Goal: Transaction & Acquisition: Purchase product/service

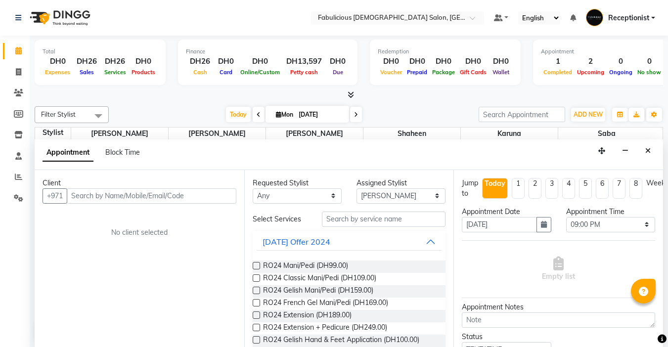
select select "11630"
select select "1260"
select select "tentative"
click at [151, 193] on input "text" at bounding box center [152, 195] width 170 height 15
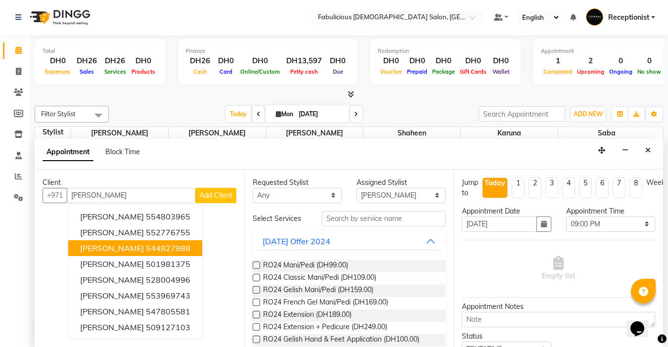
click at [146, 252] on ngb-highlight "544827988" at bounding box center [168, 248] width 45 height 10
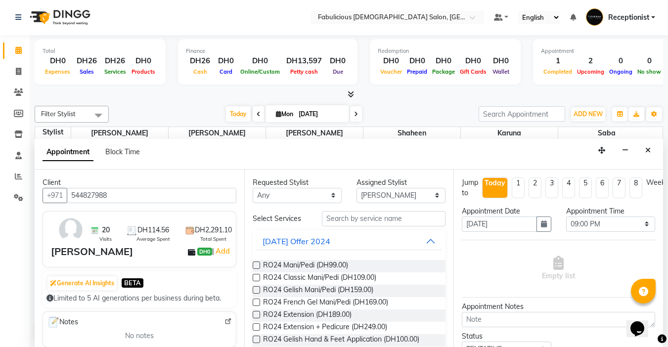
click at [143, 194] on input "544827988" at bounding box center [152, 195] width 170 height 15
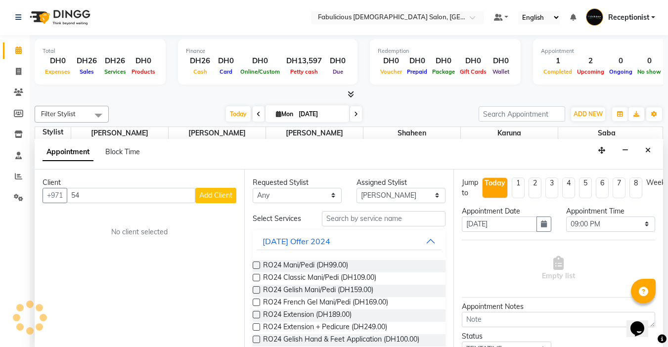
type input "5"
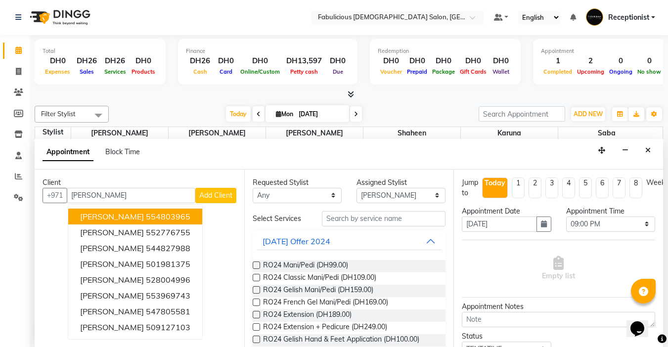
click at [146, 214] on ngb-highlight "554803965" at bounding box center [168, 217] width 45 height 10
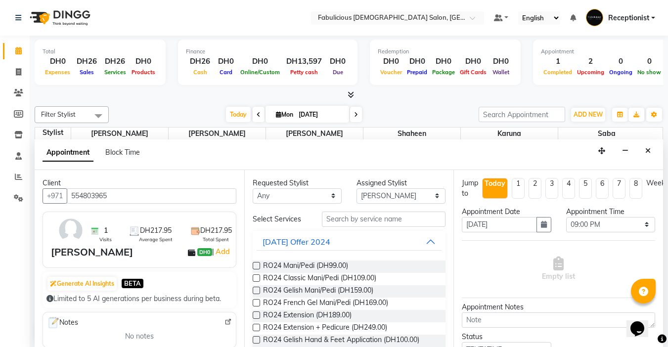
click at [149, 197] on input "554803965" at bounding box center [152, 195] width 170 height 15
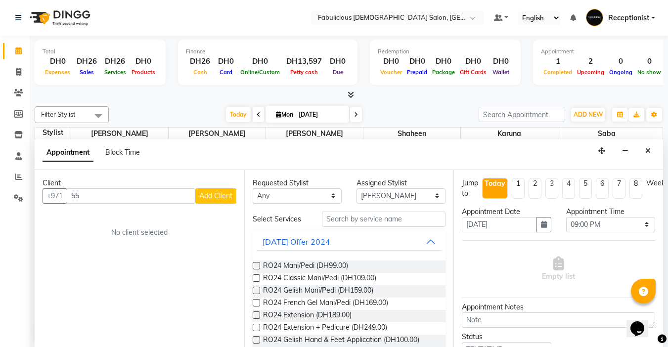
type input "5"
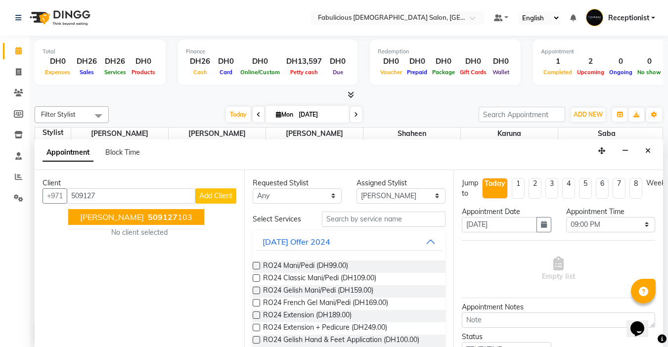
click at [148, 219] on span "509127" at bounding box center [163, 217] width 30 height 10
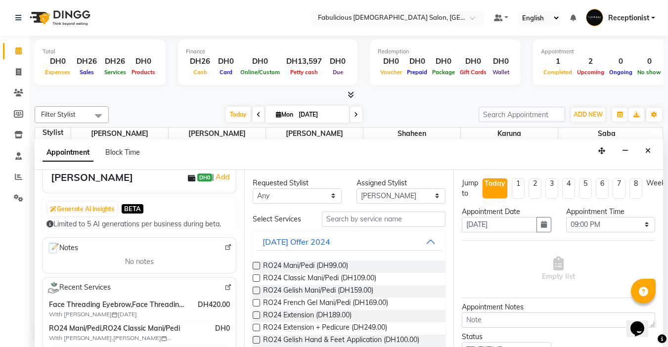
scroll to position [99, 0]
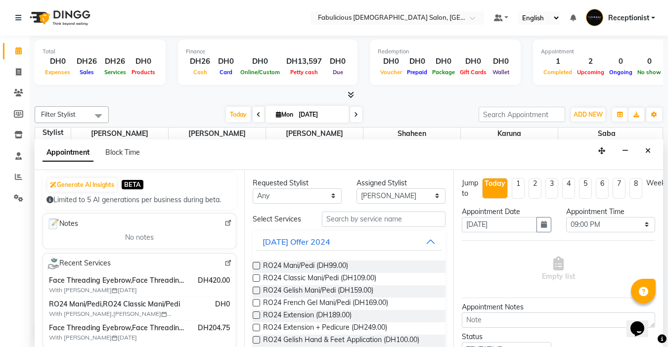
type input "509127103"
click at [423, 198] on select "Select [PERSON_NAME] [PERSON_NAME] [PERSON_NAME] [PERSON_NAME]" at bounding box center [401, 195] width 89 height 15
click at [357, 188] on select "Select [PERSON_NAME] [PERSON_NAME] [PERSON_NAME] [PERSON_NAME]" at bounding box center [401, 195] width 89 height 15
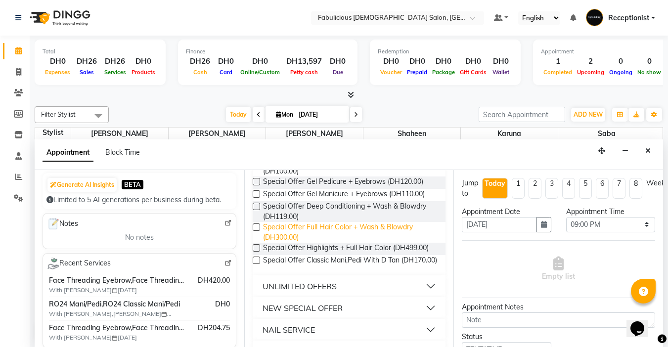
scroll to position [643, 0]
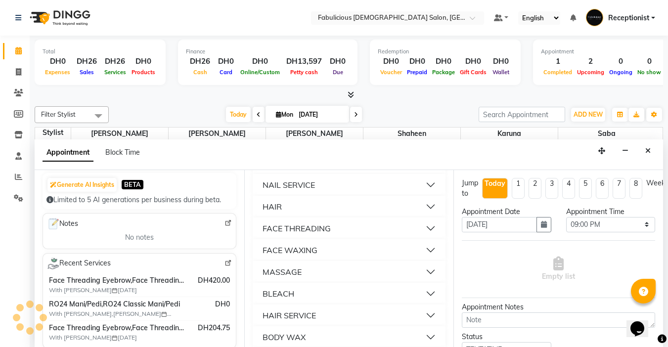
click at [427, 216] on button "HAIR" at bounding box center [350, 207] width 186 height 18
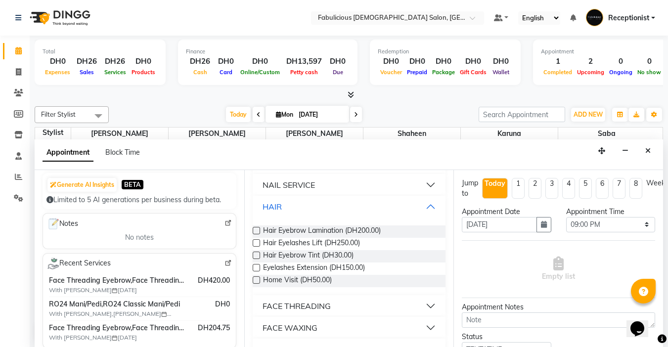
click at [423, 216] on button "HAIR" at bounding box center [350, 207] width 186 height 18
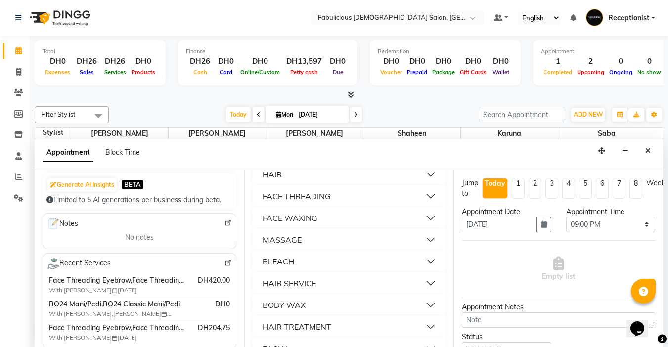
scroll to position [693, 0]
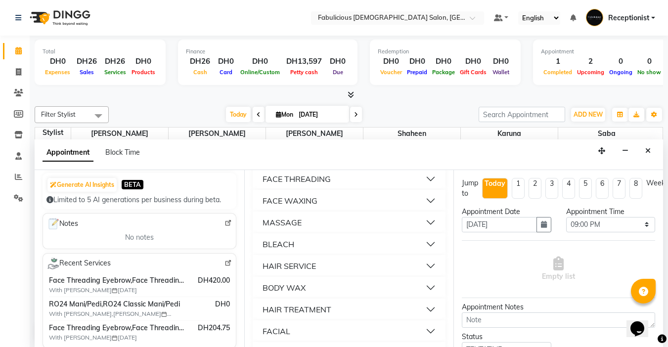
click at [419, 275] on button "HAIR SERVICE" at bounding box center [350, 266] width 186 height 18
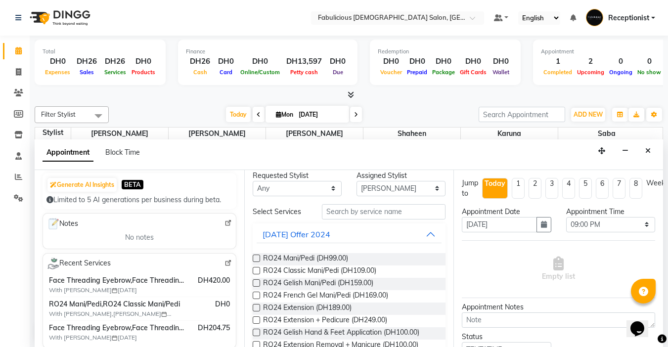
scroll to position [0, 0]
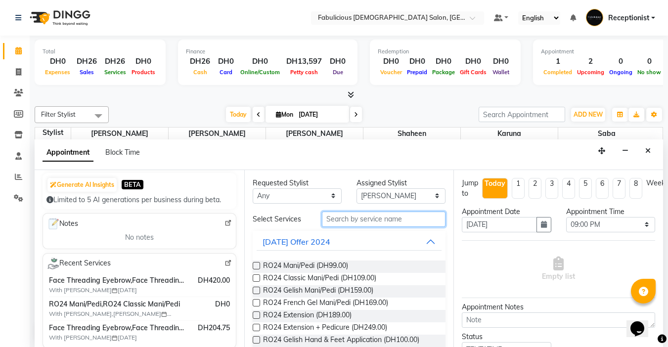
click at [369, 220] on input "text" at bounding box center [384, 219] width 124 height 15
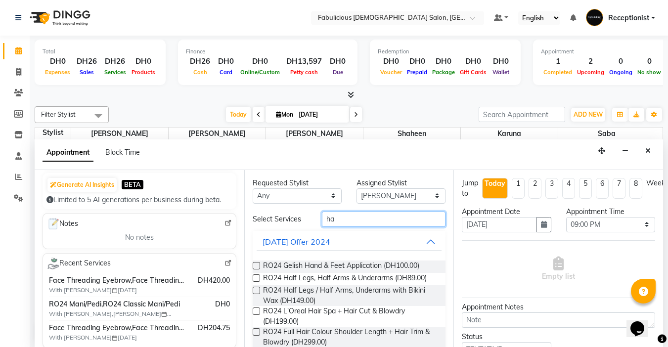
type input "h"
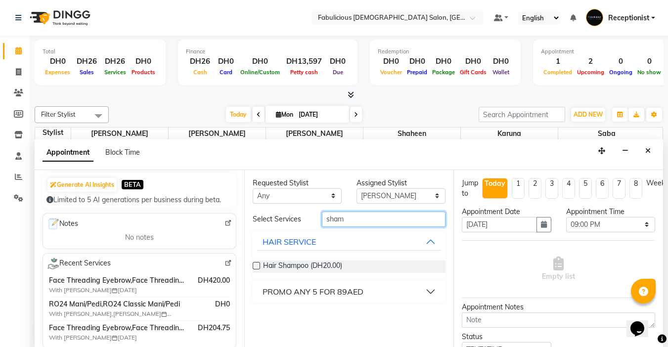
type input "sham"
click at [257, 263] on label at bounding box center [256, 265] width 7 height 7
click at [257, 264] on input "checkbox" at bounding box center [256, 267] width 6 height 6
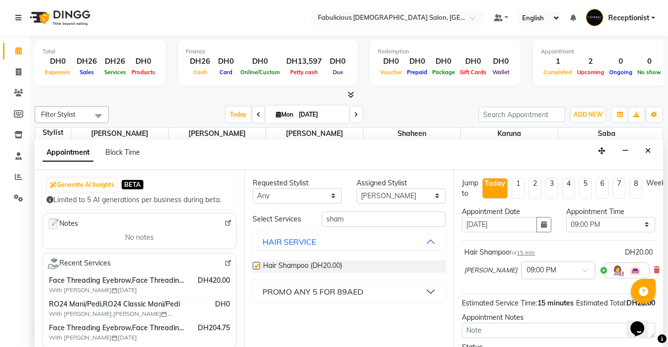
checkbox input "false"
click at [429, 193] on select "Select [PERSON_NAME] [PERSON_NAME] [PERSON_NAME] [PERSON_NAME]" at bounding box center [401, 195] width 89 height 15
select select "33271"
click at [357, 188] on select "Select [PERSON_NAME] [PERSON_NAME] [PERSON_NAME] [PERSON_NAME]" at bounding box center [401, 195] width 89 height 15
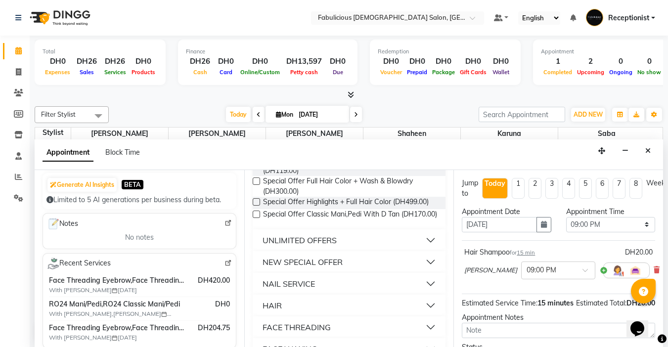
scroll to position [594, 0]
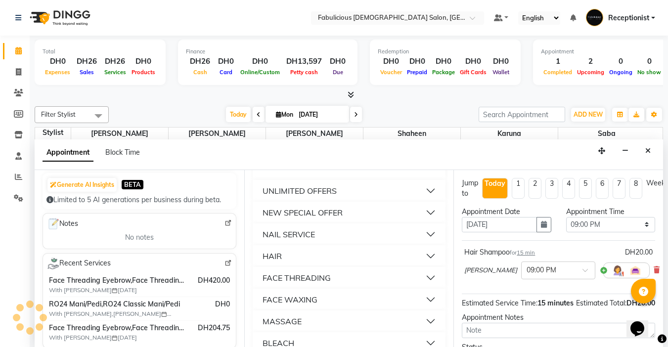
click at [425, 287] on button "FACE THREADING" at bounding box center [350, 278] width 186 height 18
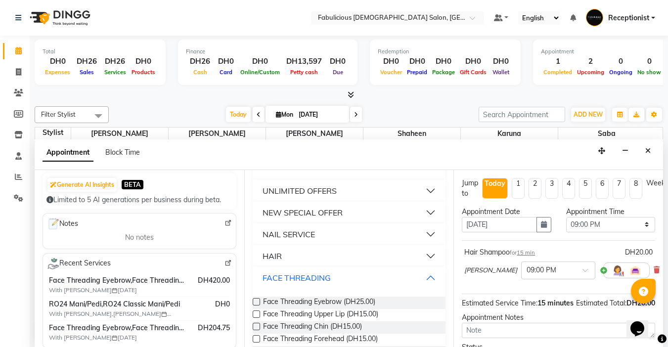
scroll to position [693, 0]
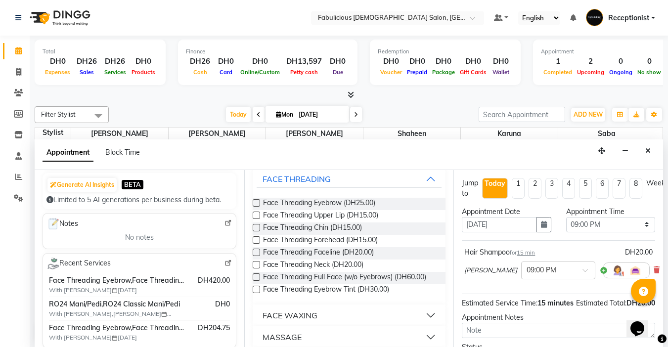
click at [258, 219] on label at bounding box center [256, 215] width 7 height 7
click at [258, 220] on input "checkbox" at bounding box center [256, 216] width 6 height 6
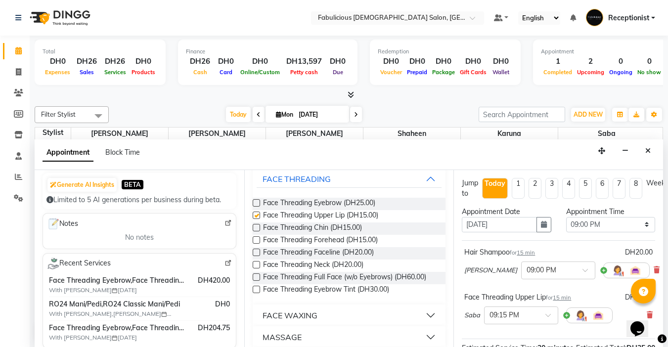
checkbox input "false"
click at [254, 207] on label at bounding box center [256, 202] width 7 height 7
click at [254, 207] on input "checkbox" at bounding box center [256, 204] width 6 height 6
checkbox input "false"
click at [258, 232] on label at bounding box center [256, 227] width 7 height 7
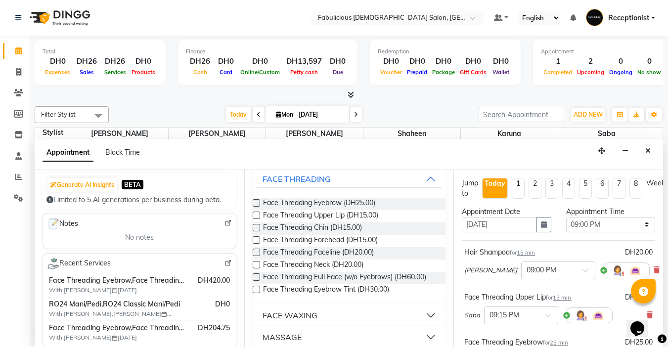
click at [258, 232] on input "checkbox" at bounding box center [256, 229] width 6 height 6
checkbox input "false"
click at [632, 224] on select "Select 10:00 AM 10:15 AM 10:30 AM 10:45 AM 11:00 AM 11:15 AM 11:30 AM 11:45 AM …" at bounding box center [610, 224] width 89 height 15
select select "1050"
click at [566, 217] on select "Select 10:00 AM 10:15 AM 10:30 AM 10:45 AM 11:00 AM 11:15 AM 11:30 AM 11:45 AM …" at bounding box center [610, 224] width 89 height 15
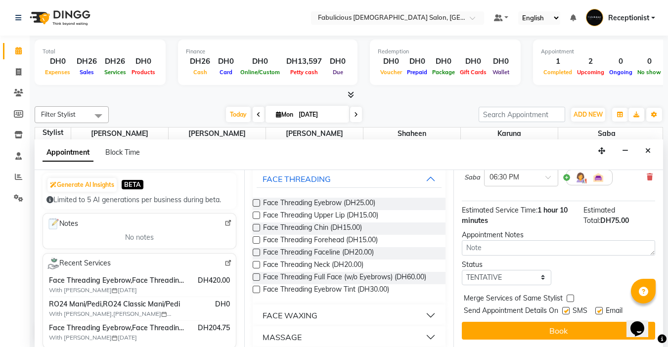
scroll to position [0, 0]
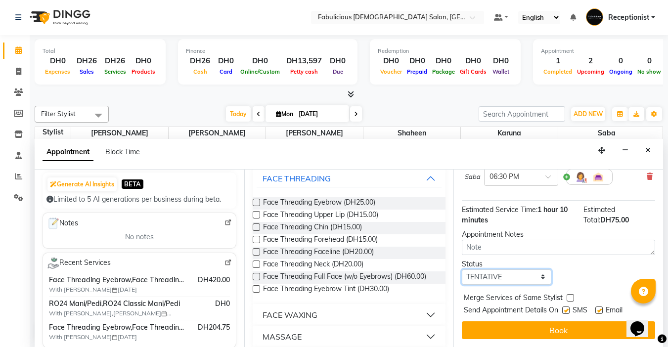
click at [535, 271] on select "Select TENTATIVE CONFIRM CHECK-IN UPCOMING" at bounding box center [506, 277] width 89 height 15
click at [462, 270] on select "Select TENTATIVE CONFIRM CHECK-IN UPCOMING" at bounding box center [506, 277] width 89 height 15
drag, startPoint x: 567, startPoint y: 289, endPoint x: 571, endPoint y: 302, distance: 13.1
click at [567, 294] on label at bounding box center [570, 297] width 7 height 7
click at [567, 296] on input "checkbox" at bounding box center [570, 299] width 6 height 6
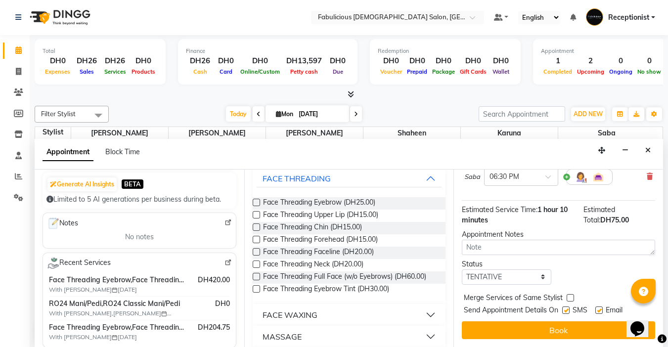
checkbox input "true"
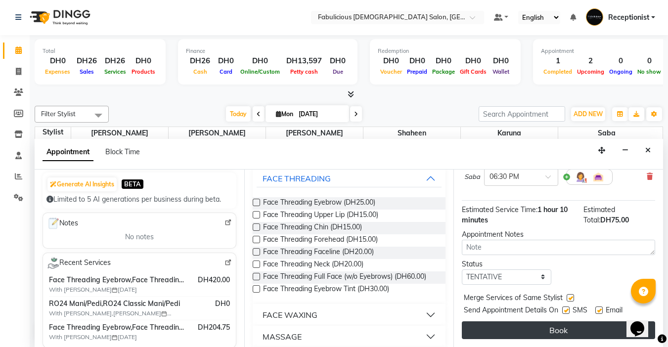
click at [560, 322] on button "Book" at bounding box center [558, 331] width 193 height 18
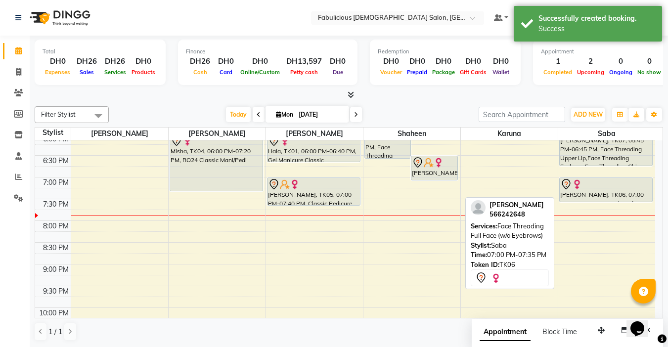
scroll to position [349, 0]
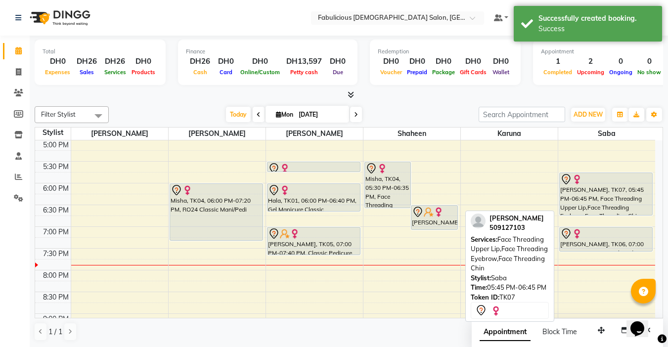
click at [587, 197] on div "[PERSON_NAME], TK07, 05:45 PM-06:45 PM, Face Threading Upper Lip,Face Threading…" at bounding box center [606, 194] width 93 height 42
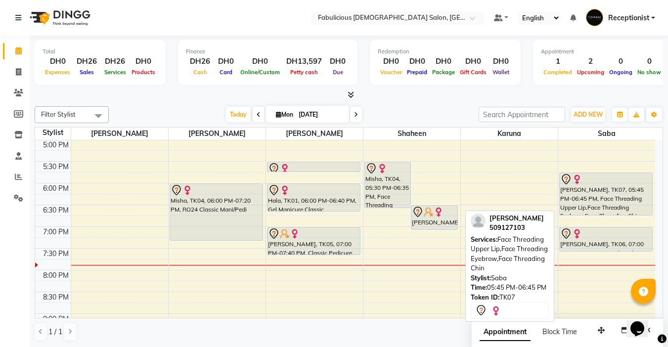
click at [587, 198] on div "[PERSON_NAME], TK07, 05:45 PM-06:45 PM, Face Threading Upper Lip,Face Threading…" at bounding box center [606, 194] width 93 height 42
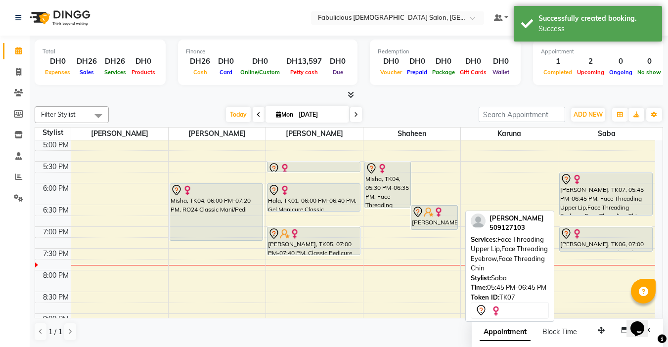
select select "7"
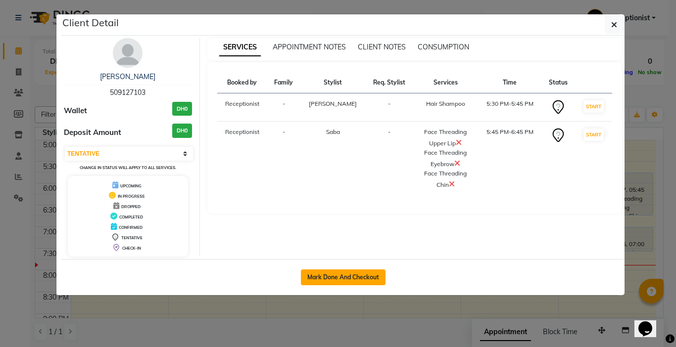
click at [307, 279] on button "Mark Done And Checkout" at bounding box center [343, 278] width 85 height 16
select select "service"
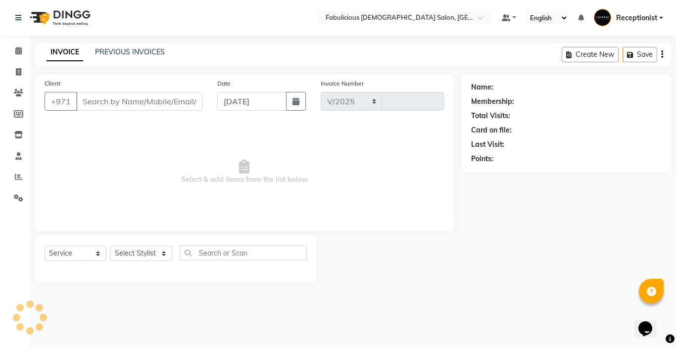
select select "738"
type input "2008"
type input "509127103"
select select "33271"
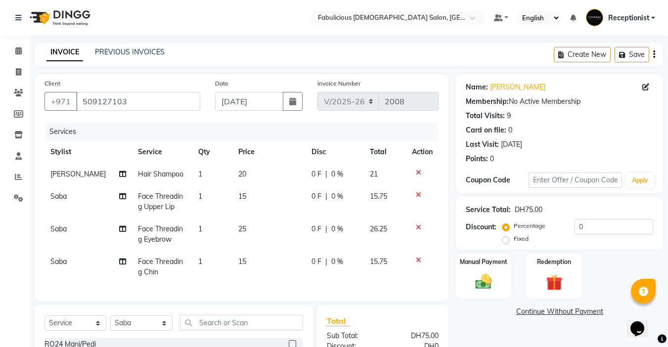
click at [244, 174] on td "20" at bounding box center [269, 174] width 73 height 22
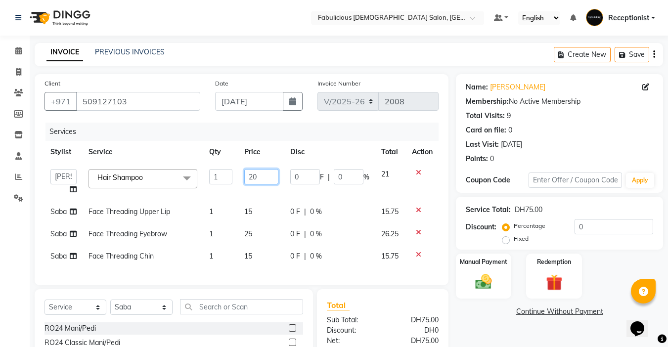
click at [262, 174] on input "20" at bounding box center [261, 176] width 34 height 15
type input "2"
type input "30"
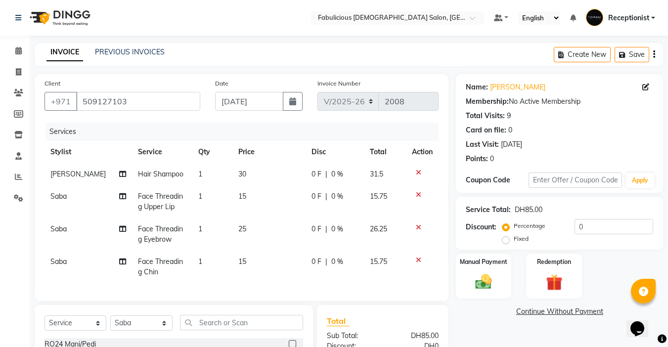
click at [201, 227] on td "1" at bounding box center [212, 234] width 40 height 33
select select "33271"
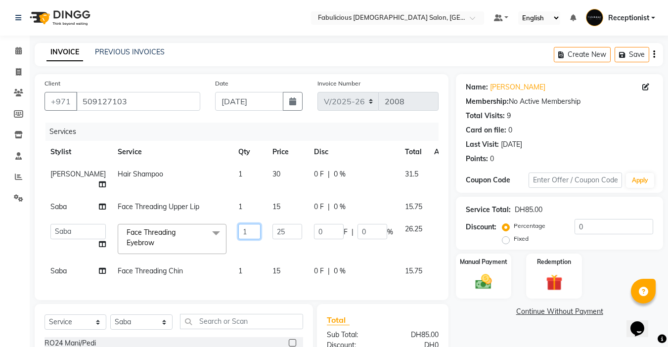
click at [238, 233] on input "1" at bounding box center [249, 231] width 22 height 15
type input "2"
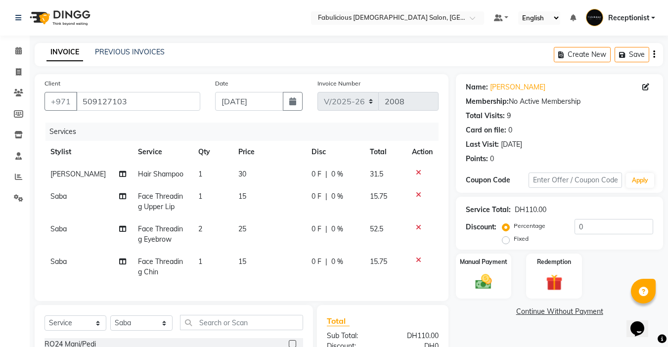
scroll to position [126, 0]
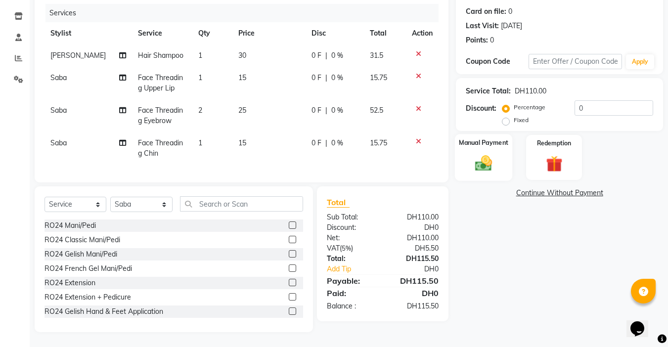
click at [491, 154] on img at bounding box center [484, 163] width 28 height 20
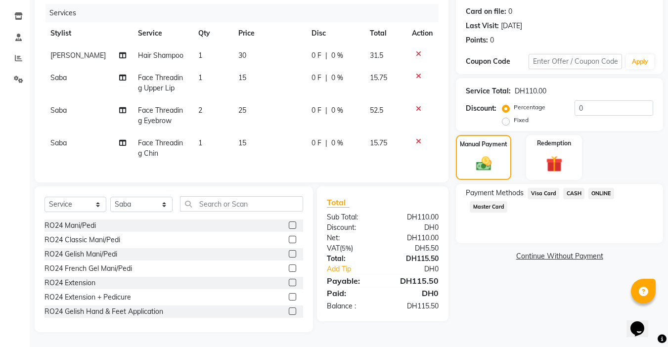
click at [541, 188] on span "Visa Card" at bounding box center [544, 193] width 32 height 11
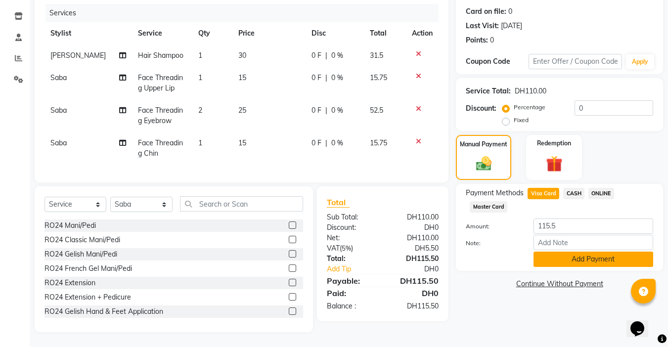
click at [571, 252] on button "Add Payment" at bounding box center [594, 259] width 120 height 15
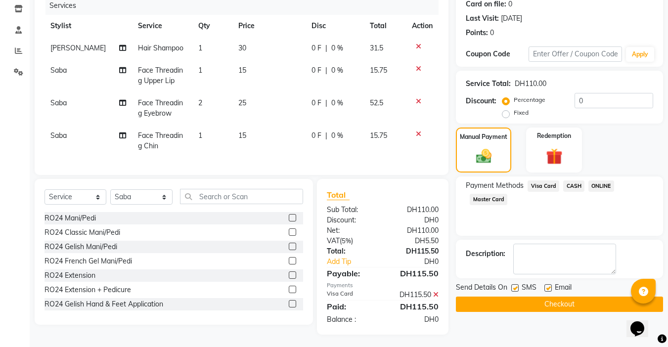
click at [541, 302] on button "Checkout" at bounding box center [559, 304] width 207 height 15
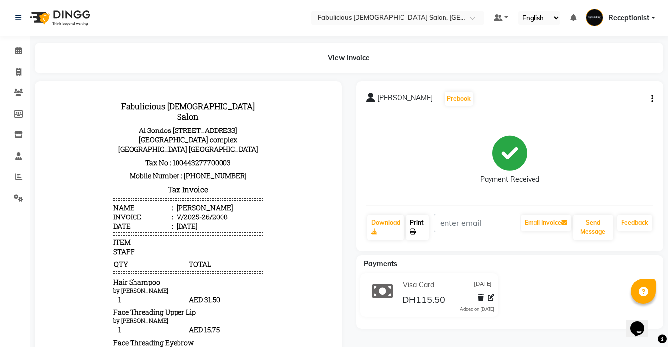
click at [419, 223] on link "Print" at bounding box center [417, 228] width 23 height 26
click at [19, 50] on icon at bounding box center [18, 50] width 6 height 7
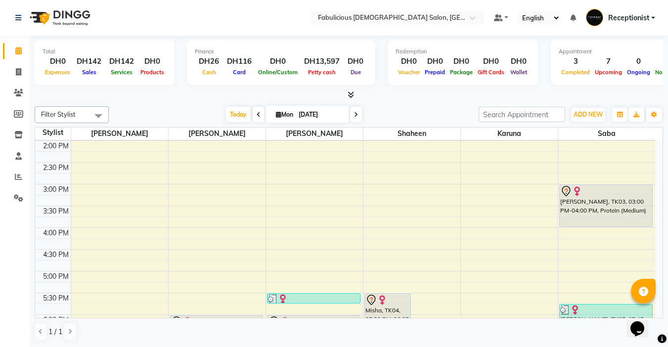
scroll to position [247, 0]
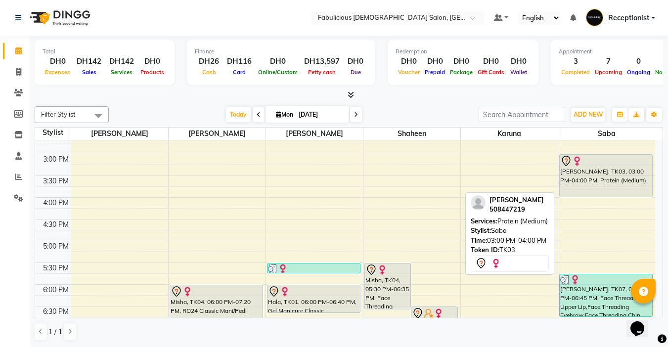
click at [595, 170] on div "[PERSON_NAME], TK03, 03:00 PM-04:00 PM, Protein (Medium)" at bounding box center [606, 176] width 93 height 42
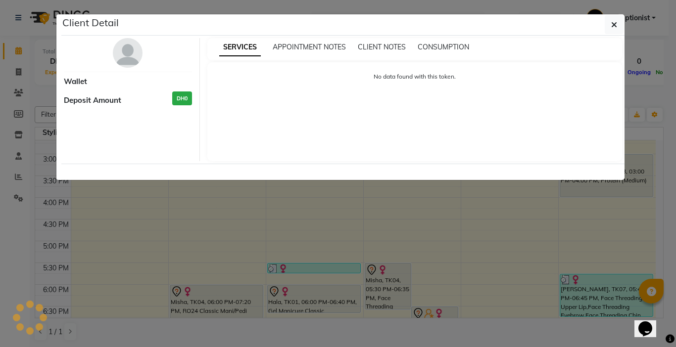
select select "7"
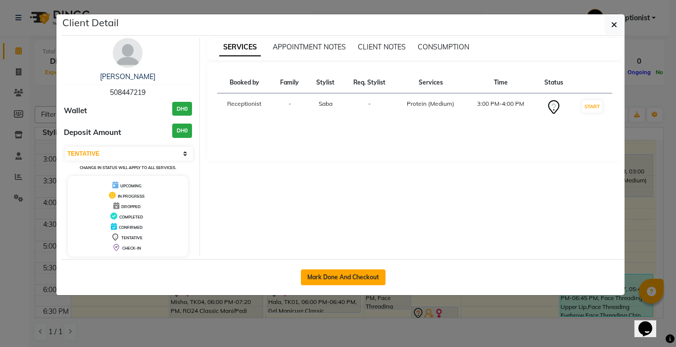
click at [326, 277] on button "Mark Done And Checkout" at bounding box center [343, 278] width 85 height 16
select select "service"
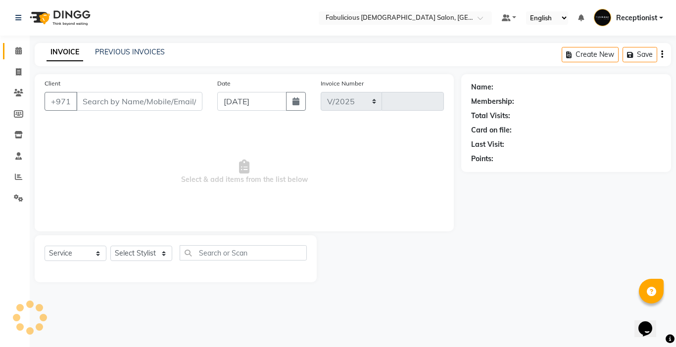
select select "738"
type input "2009"
type input "508447219"
select select "33271"
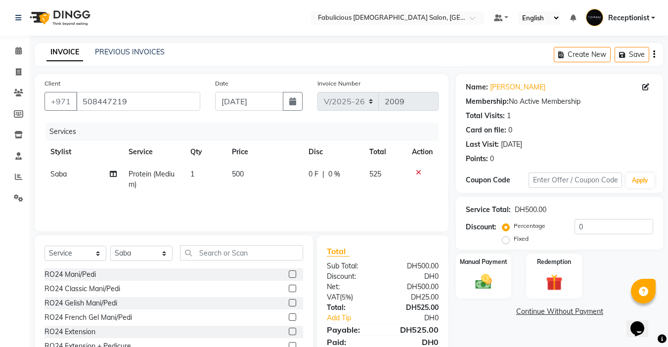
click at [160, 176] on span "Protein (Medium)" at bounding box center [152, 179] width 46 height 19
select select "33271"
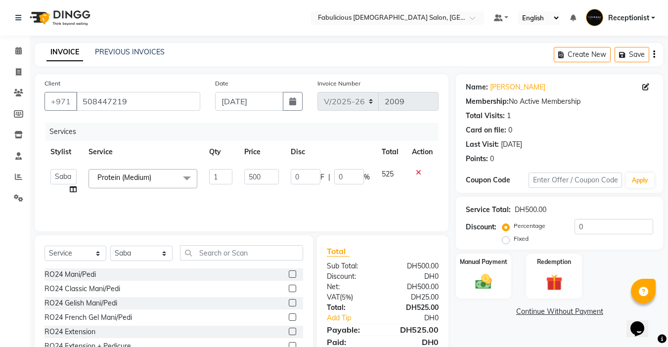
click at [187, 177] on span at bounding box center [187, 178] width 20 height 19
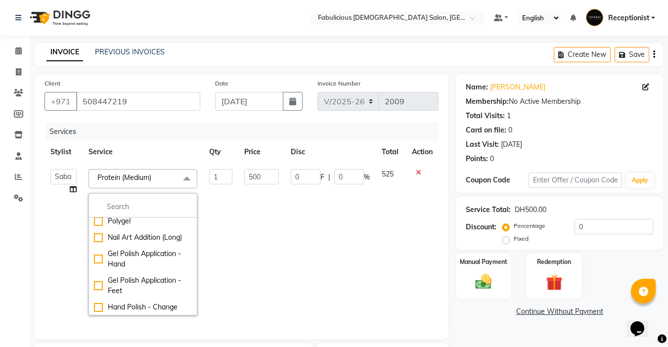
scroll to position [2127, 0]
click at [139, 206] on input "multiselect-search" at bounding box center [143, 207] width 98 height 10
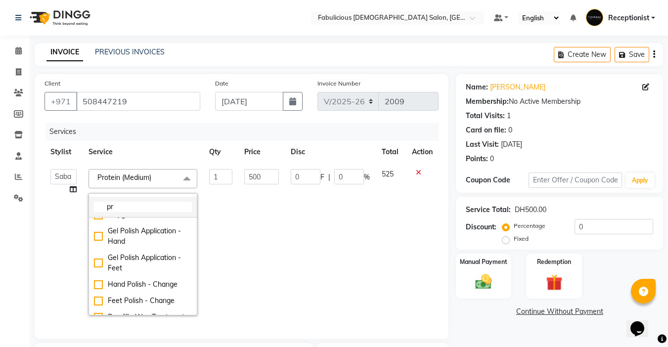
scroll to position [45, 0]
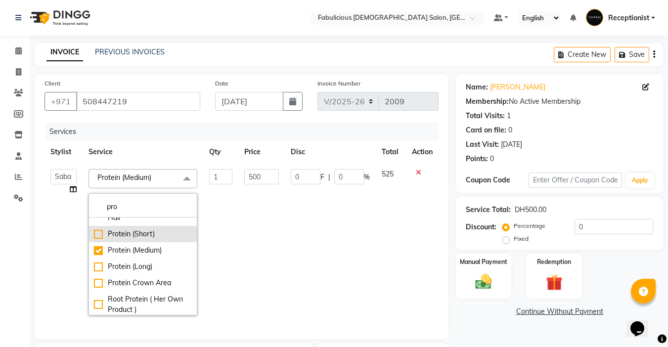
type input "pro"
click at [95, 235] on div "Protein (Short)" at bounding box center [143, 234] width 98 height 10
checkbox input "true"
checkbox input "false"
type input "300"
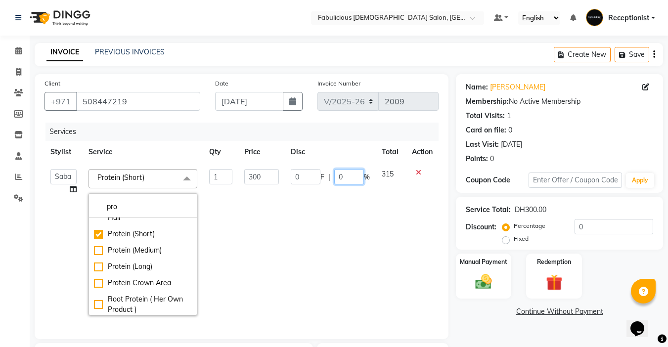
click at [342, 176] on input "0" at bounding box center [349, 176] width 30 height 15
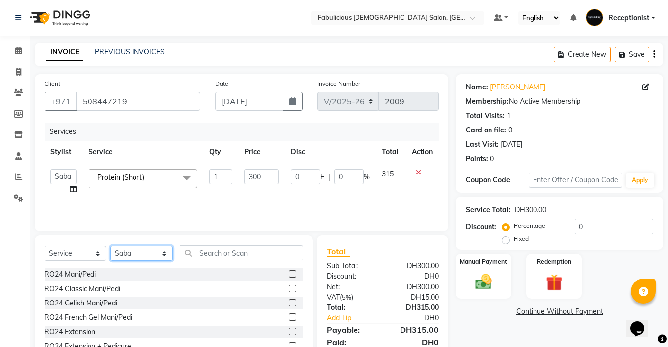
click at [159, 256] on select "Select Stylist [PERSON_NAME] [PERSON_NAME] [PERSON_NAME] [PERSON_NAME] Receptio…" at bounding box center [141, 253] width 62 height 15
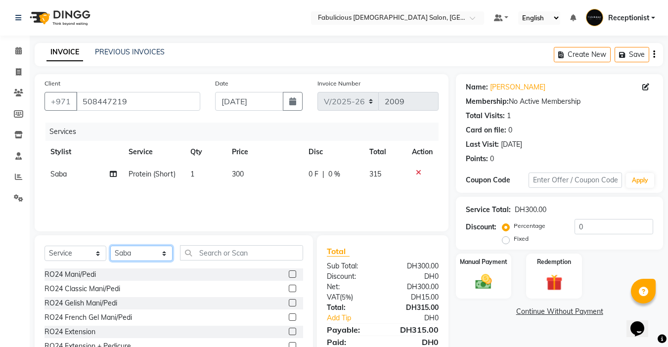
select select "11628"
click at [110, 246] on select "Select Stylist [PERSON_NAME] [PERSON_NAME] [PERSON_NAME] [PERSON_NAME] Receptio…" at bounding box center [141, 253] width 62 height 15
click at [277, 251] on input "text" at bounding box center [241, 252] width 123 height 15
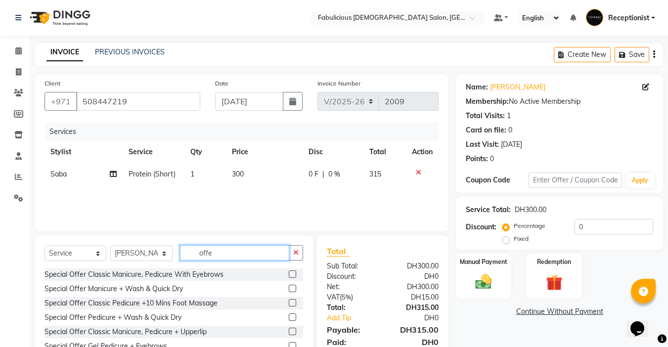
type input "offe"
click at [289, 273] on label at bounding box center [292, 274] width 7 height 7
click at [289, 273] on input "checkbox" at bounding box center [292, 275] width 6 height 6
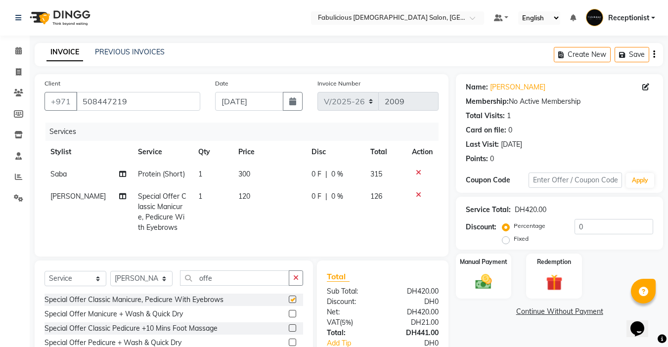
checkbox input "false"
click at [247, 163] on td "300" at bounding box center [269, 174] width 73 height 22
select select "33271"
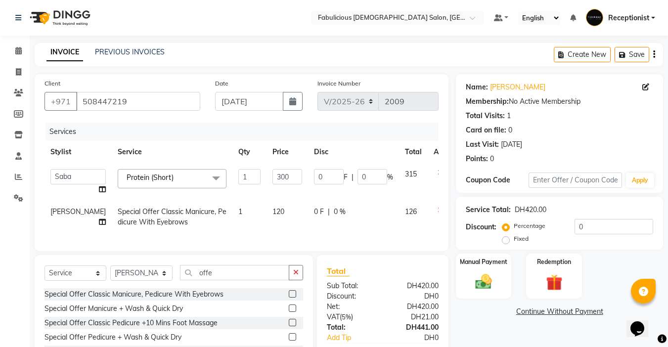
scroll to position [49, 0]
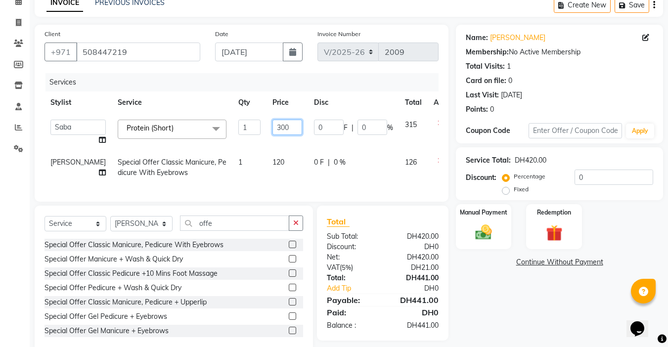
click at [273, 127] on input "300" at bounding box center [288, 127] width 30 height 15
type input "350"
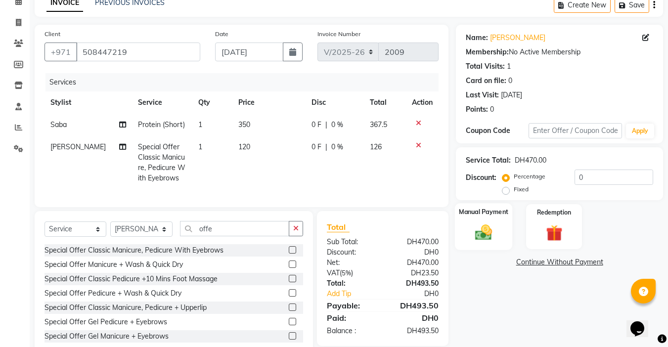
click at [493, 223] on img at bounding box center [484, 233] width 28 height 20
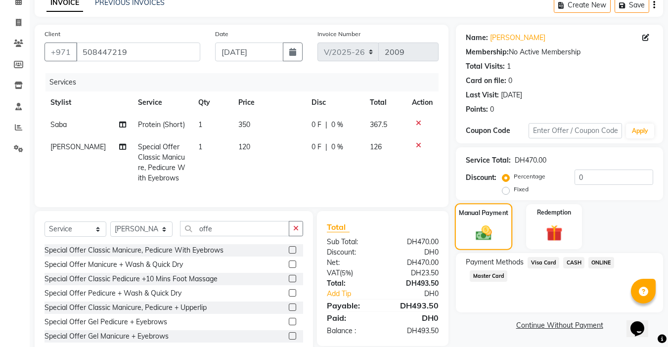
scroll to position [82, 0]
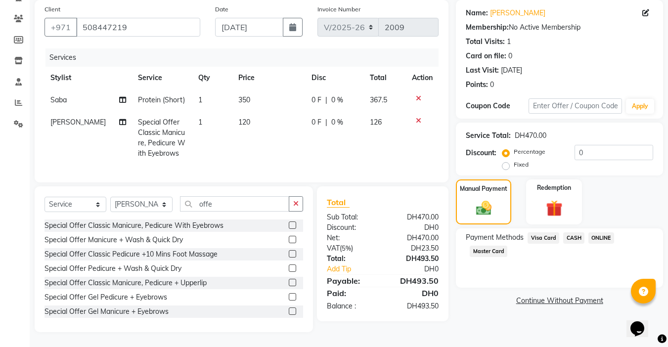
click at [546, 233] on span "Visa Card" at bounding box center [544, 238] width 32 height 11
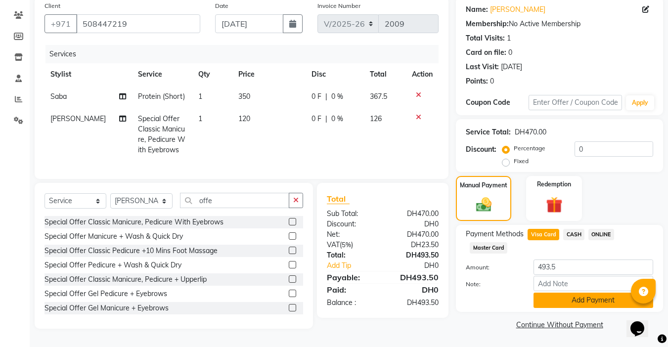
click at [592, 295] on button "Add Payment" at bounding box center [594, 300] width 120 height 15
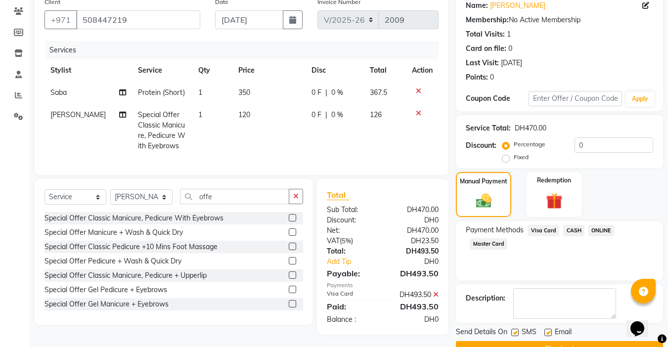
scroll to position [106, 0]
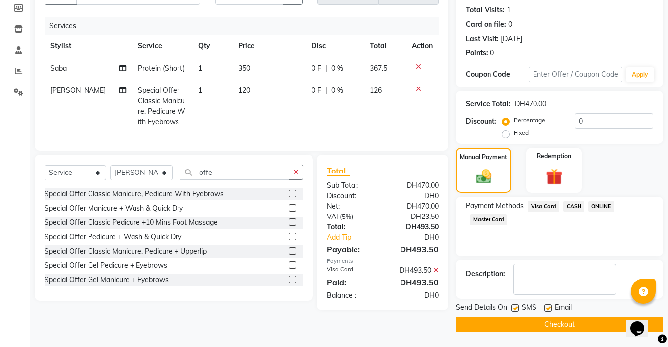
click at [561, 320] on button "Checkout" at bounding box center [559, 324] width 207 height 15
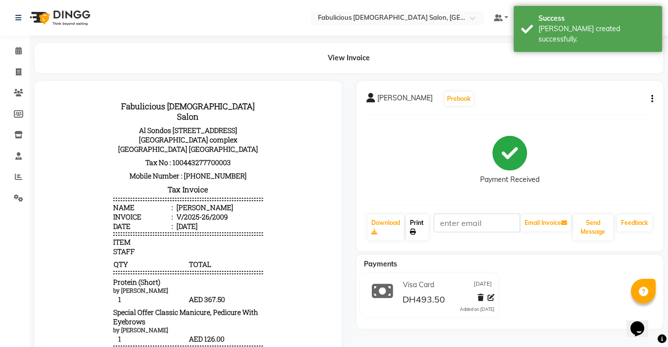
click at [421, 221] on link "Print" at bounding box center [417, 228] width 23 height 26
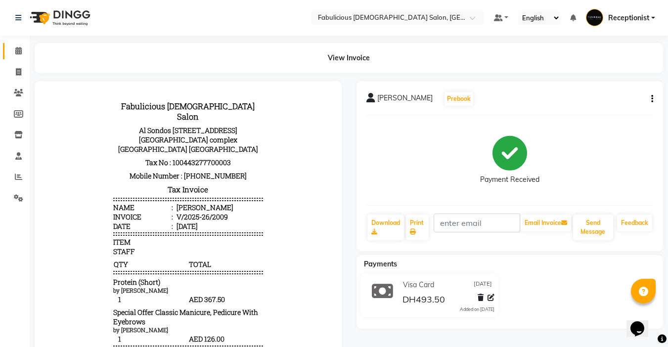
click at [22, 50] on span at bounding box center [18, 51] width 17 height 11
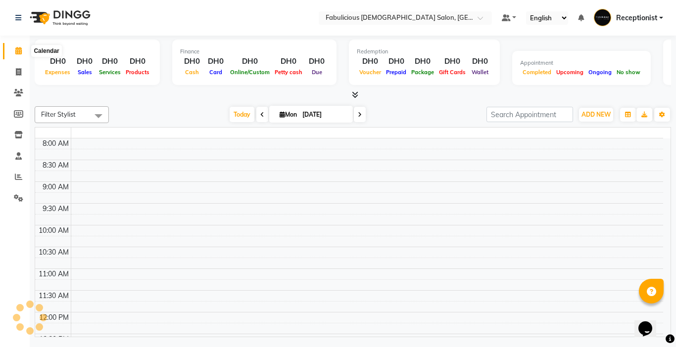
click at [17, 49] on icon at bounding box center [18, 50] width 6 height 7
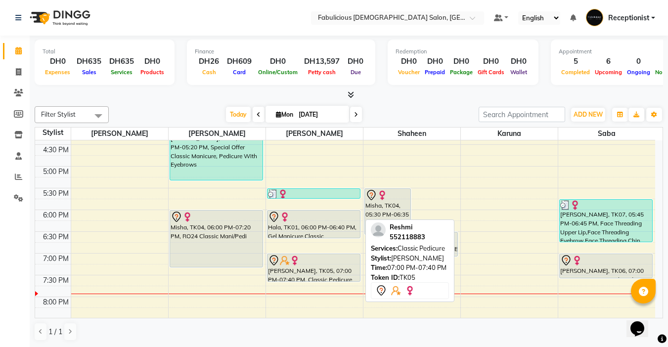
scroll to position [346, 0]
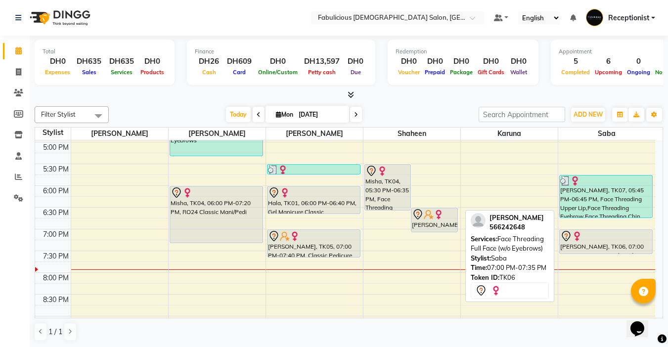
click at [572, 242] on div "[PERSON_NAME], TK06, 07:00 PM-07:35 PM, Face Threading Full Face (w/o Eyebrows)" at bounding box center [606, 242] width 93 height 24
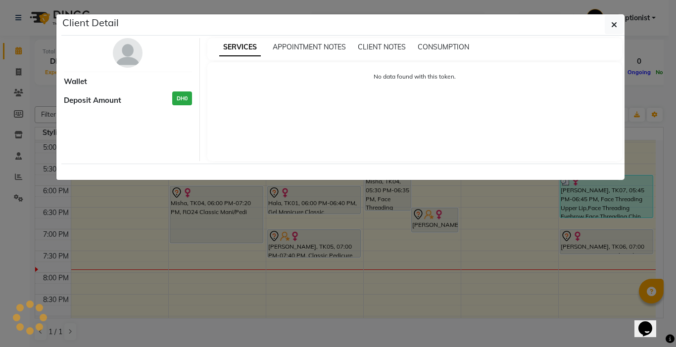
select select "7"
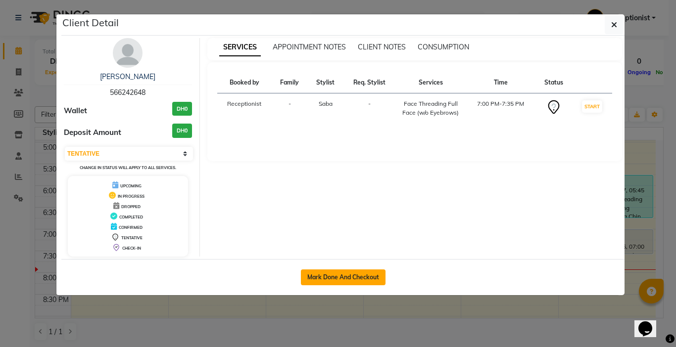
click at [338, 279] on button "Mark Done And Checkout" at bounding box center [343, 278] width 85 height 16
select select "service"
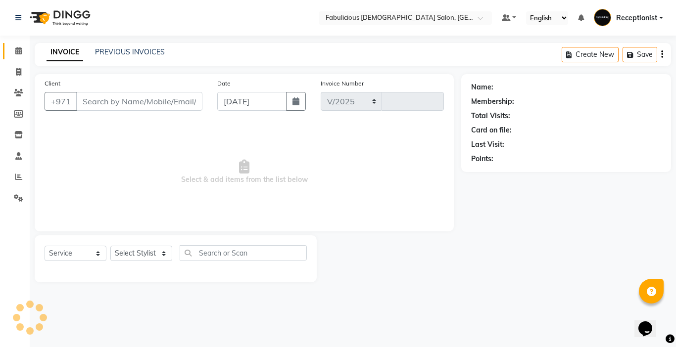
select select "738"
type input "2010"
type input "566242648"
select select "33271"
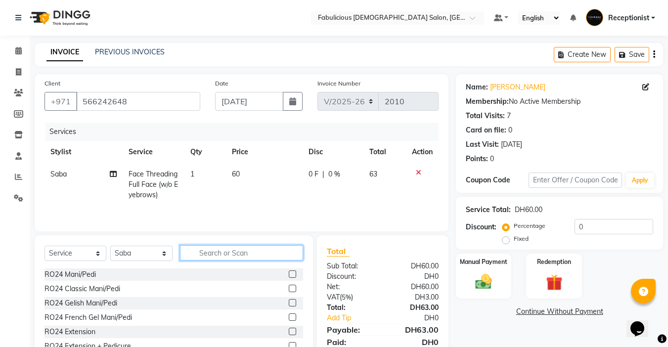
click at [278, 250] on input "text" at bounding box center [241, 252] width 123 height 15
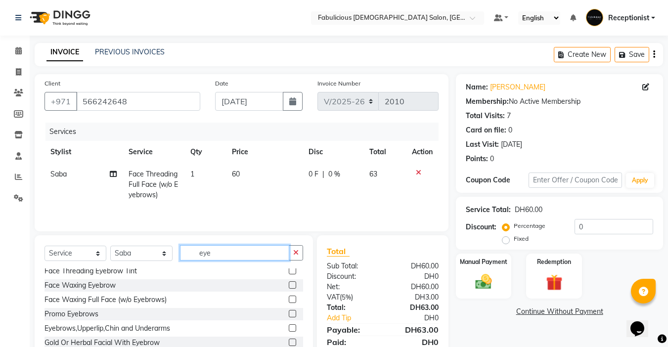
scroll to position [198, 0]
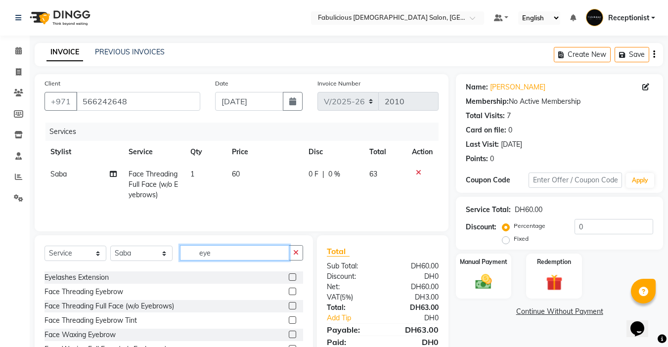
type input "eye"
click at [289, 292] on label at bounding box center [292, 291] width 7 height 7
click at [289, 292] on input "checkbox" at bounding box center [292, 292] width 6 height 6
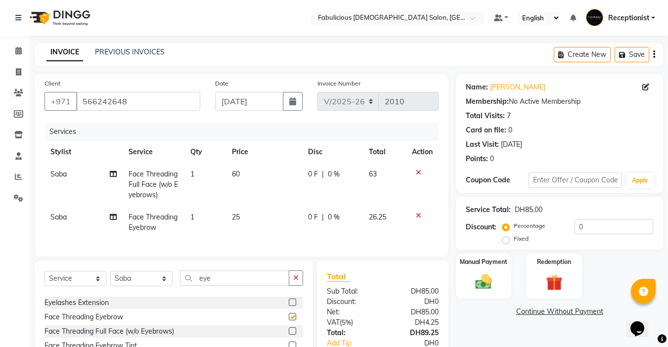
checkbox input "false"
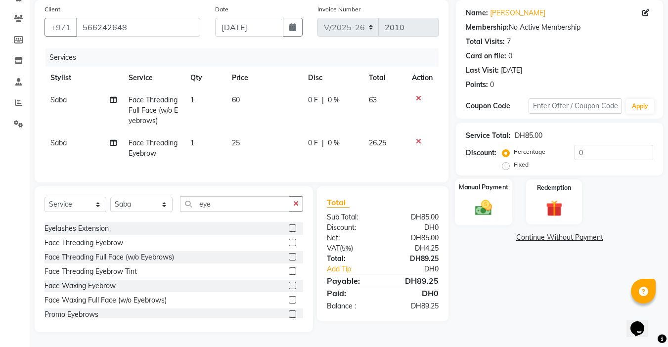
click at [486, 201] on img at bounding box center [484, 208] width 28 height 20
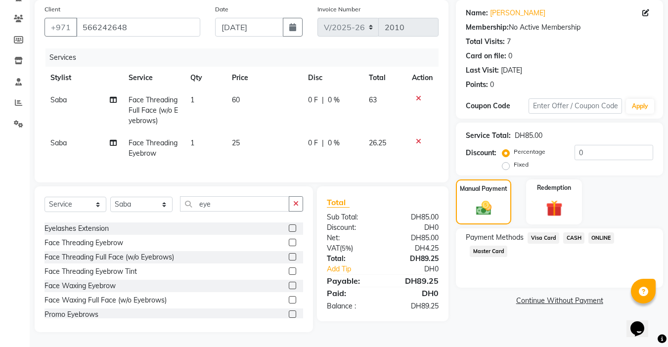
click at [545, 233] on span "Visa Card" at bounding box center [544, 238] width 32 height 11
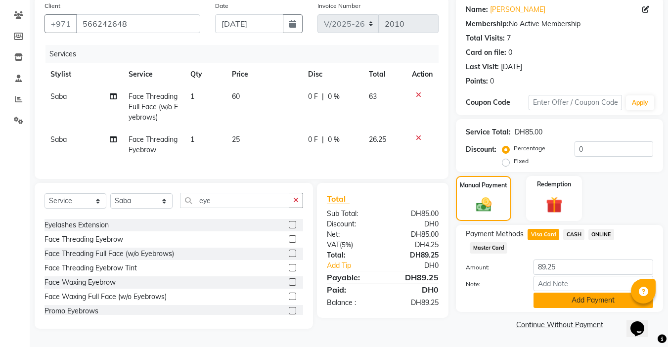
click at [562, 299] on button "Add Payment" at bounding box center [594, 300] width 120 height 15
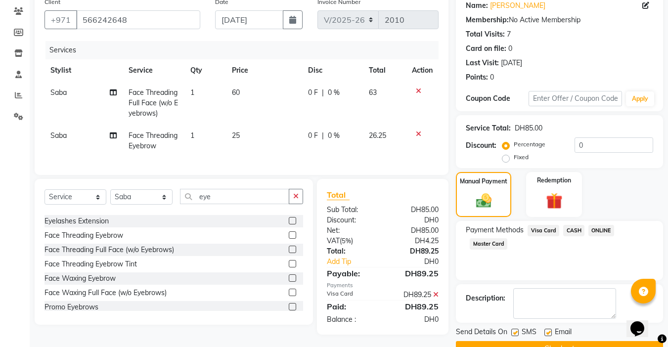
scroll to position [106, 0]
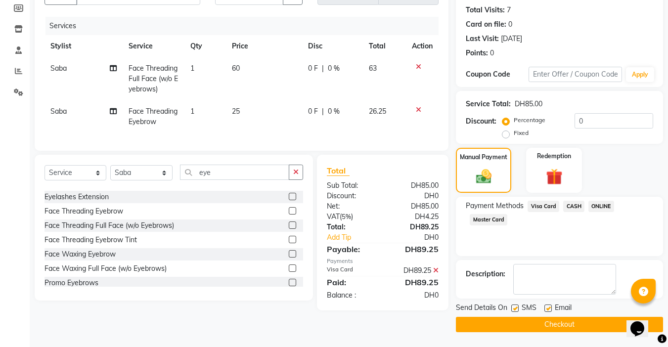
click at [555, 323] on button "Checkout" at bounding box center [559, 324] width 207 height 15
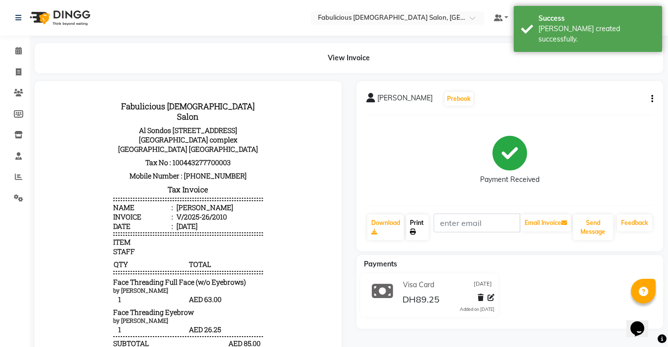
click at [418, 224] on link "Print" at bounding box center [417, 228] width 23 height 26
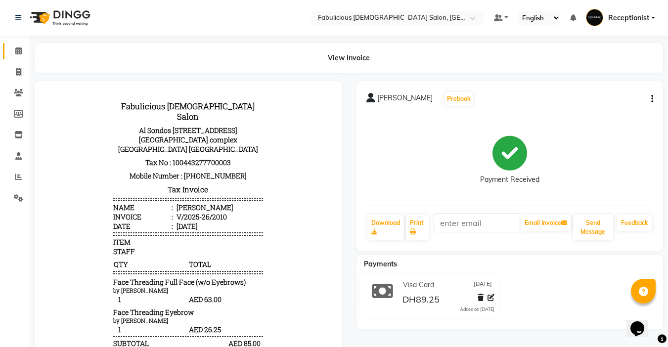
click at [19, 50] on icon at bounding box center [18, 50] width 6 height 7
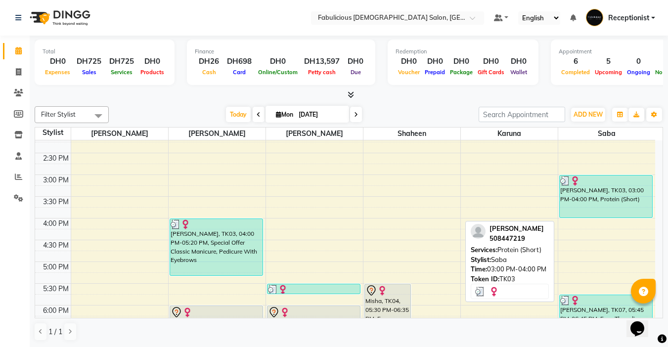
scroll to position [247, 0]
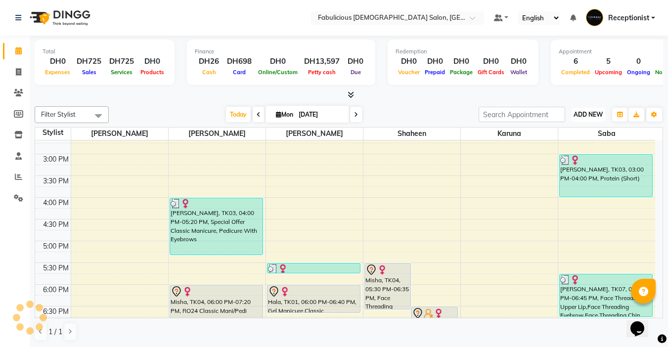
click at [601, 118] on button "ADD NEW Toggle Dropdown" at bounding box center [588, 115] width 34 height 14
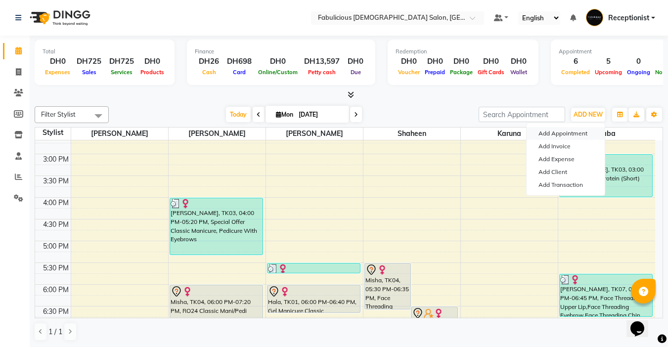
click at [576, 136] on button "Add Appointment" at bounding box center [566, 133] width 78 height 13
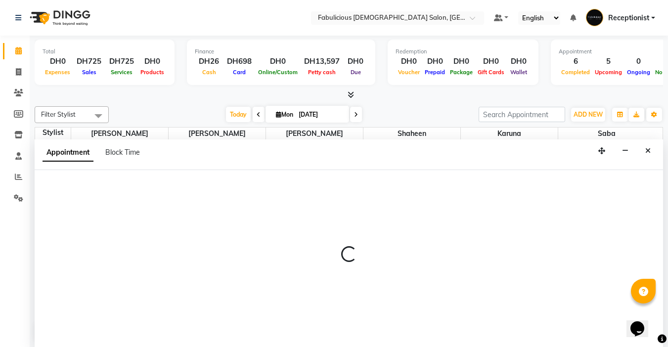
select select "tentative"
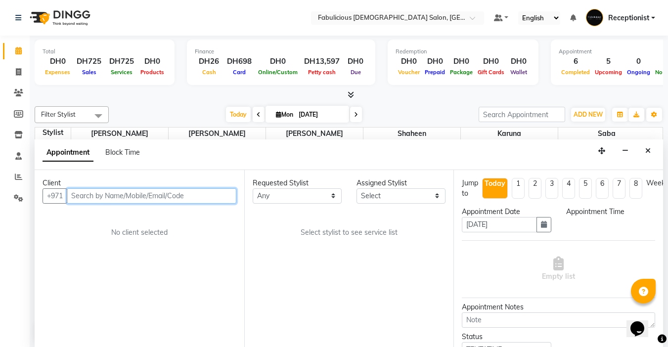
select select "600"
click at [180, 197] on input "text" at bounding box center [152, 195] width 170 height 15
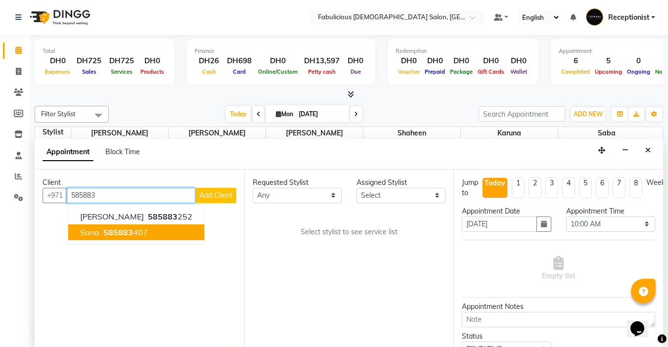
click at [148, 231] on button "Sana 585883 407" at bounding box center [136, 233] width 136 height 16
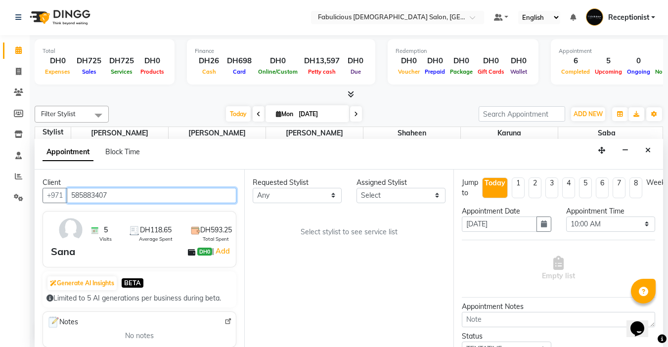
type input "585883407"
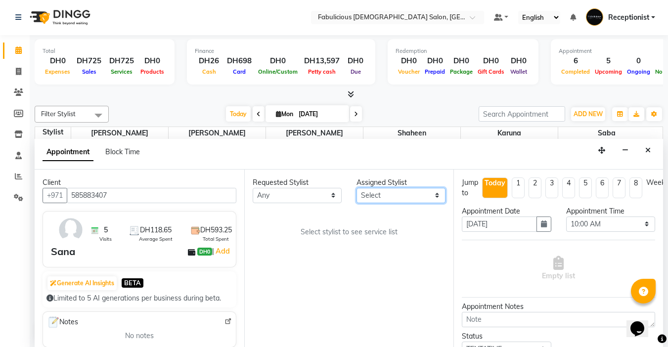
click at [386, 196] on select "Select [PERSON_NAME] [PERSON_NAME] [PERSON_NAME] [PERSON_NAME]" at bounding box center [401, 195] width 89 height 15
select select "33271"
click at [357, 188] on select "Select [PERSON_NAME] [PERSON_NAME] [PERSON_NAME] [PERSON_NAME]" at bounding box center [401, 195] width 89 height 15
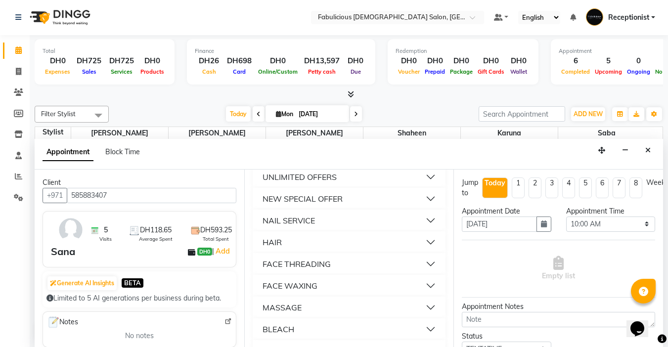
scroll to position [643, 0]
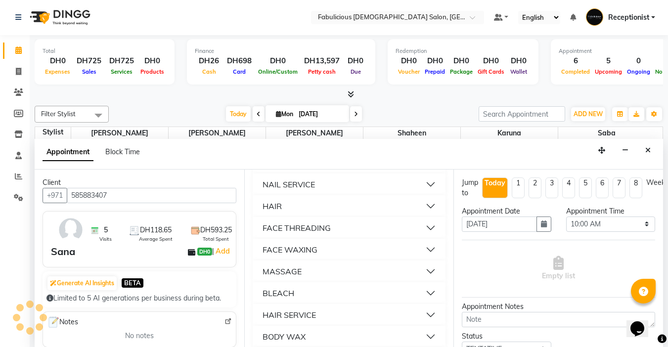
click at [406, 237] on button "FACE THREADING" at bounding box center [350, 228] width 186 height 18
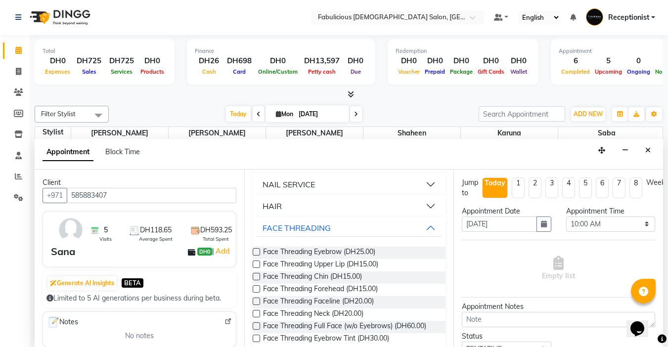
click at [257, 256] on label at bounding box center [256, 251] width 7 height 7
click at [257, 256] on input "checkbox" at bounding box center [256, 253] width 6 height 6
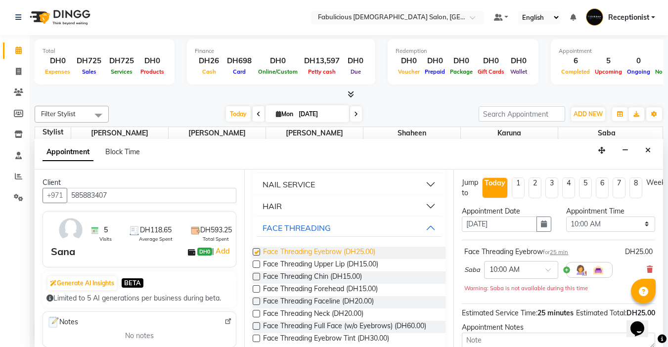
checkbox input "false"
click at [629, 222] on select "Select 10:00 AM 10:15 AM 10:30 AM 10:45 AM 11:00 AM 11:15 AM 11:30 AM 11:45 AM …" at bounding box center [610, 224] width 89 height 15
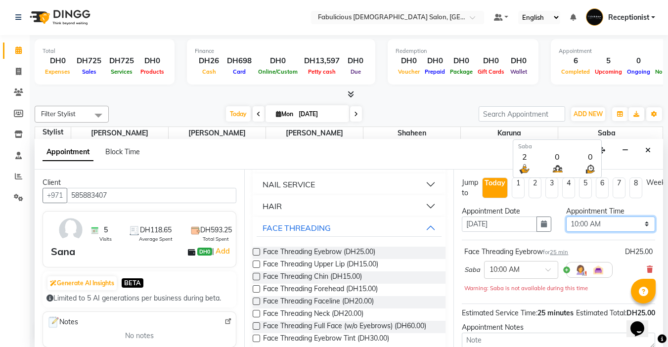
select select "780"
click at [566, 217] on select "Select 10:00 AM 10:15 AM 10:30 AM 10:45 AM 11:00 AM 11:15 AM 11:30 AM 11:45 AM …" at bounding box center [610, 224] width 89 height 15
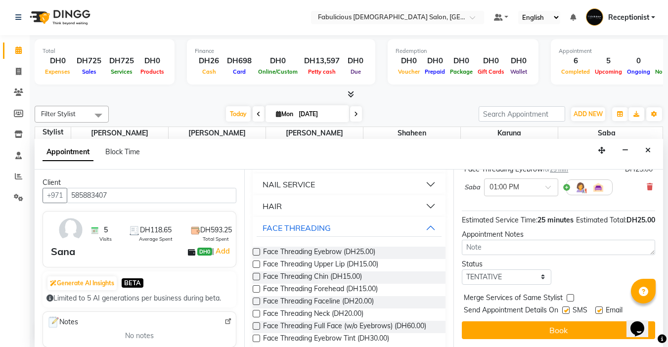
scroll to position [100, 0]
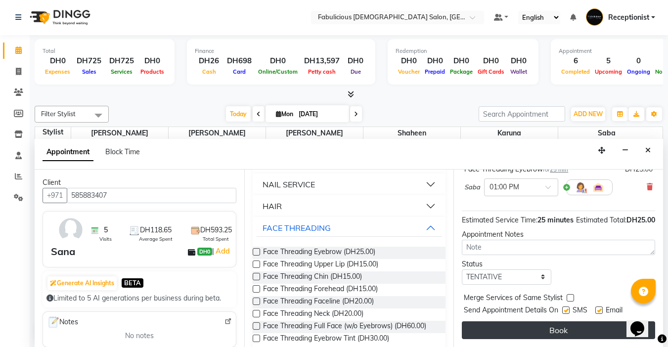
click at [555, 323] on button "Book" at bounding box center [558, 331] width 193 height 18
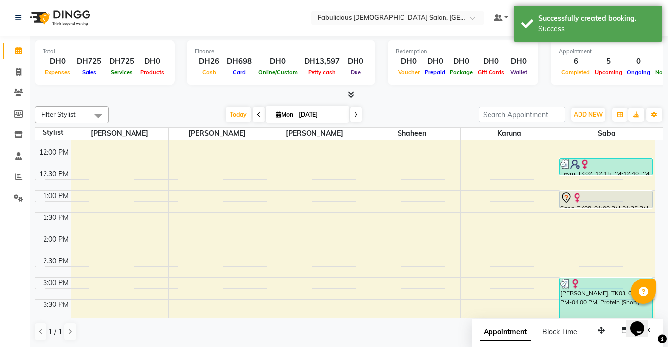
scroll to position [99, 0]
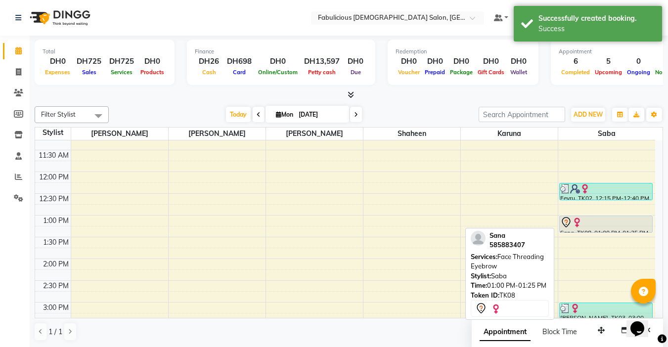
click at [610, 230] on div "Sana, TK08, 01:00 PM-01:25 PM, Face Threading Eyebrow" at bounding box center [606, 224] width 93 height 16
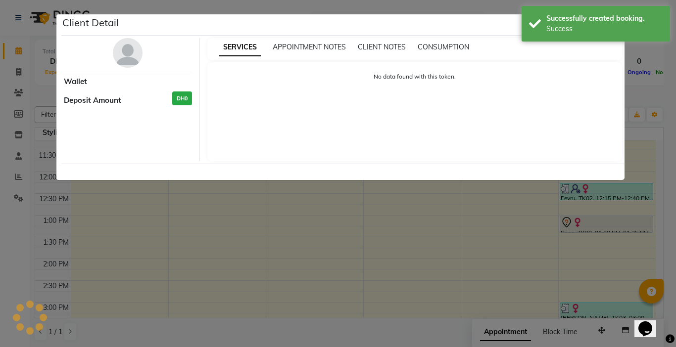
select select "7"
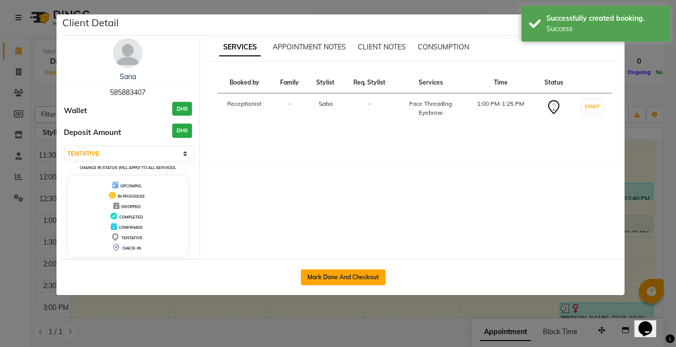
click at [365, 279] on button "Mark Done And Checkout" at bounding box center [343, 278] width 85 height 16
select select "service"
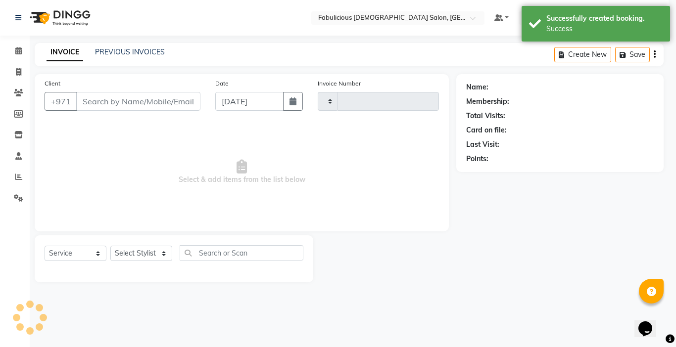
type input "2011"
select select "738"
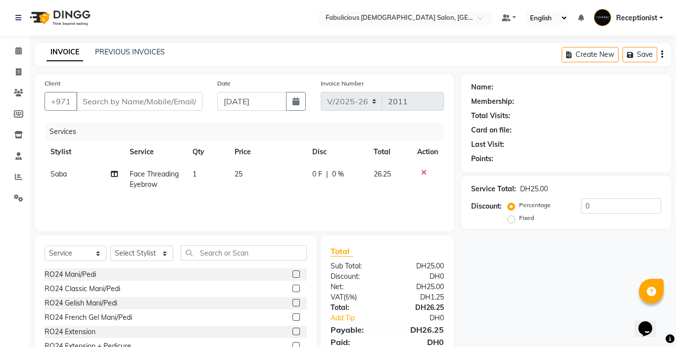
type input "585883407"
select select "33271"
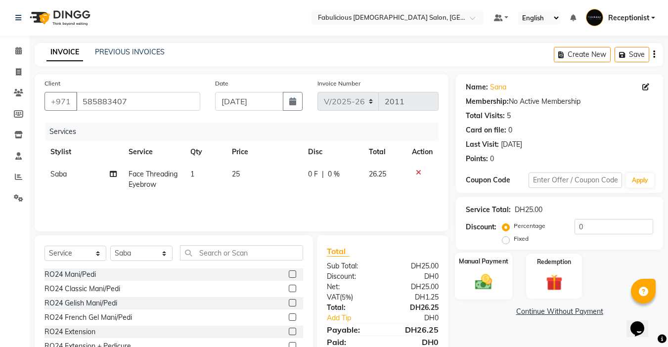
click at [485, 272] on img at bounding box center [484, 282] width 28 height 20
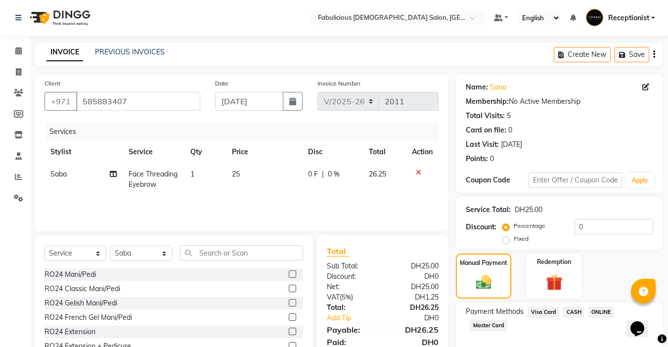
click at [571, 308] on span "CASH" at bounding box center [573, 312] width 21 height 11
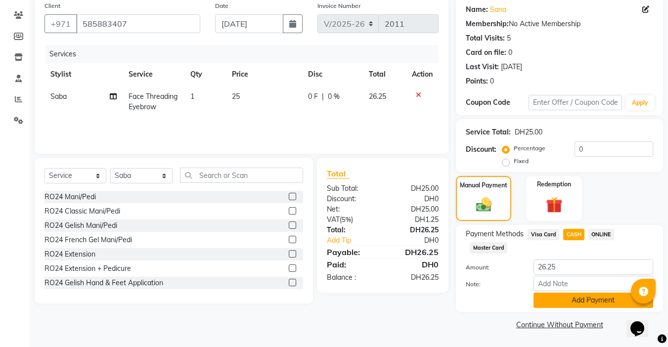
click at [581, 297] on button "Add Payment" at bounding box center [594, 300] width 120 height 15
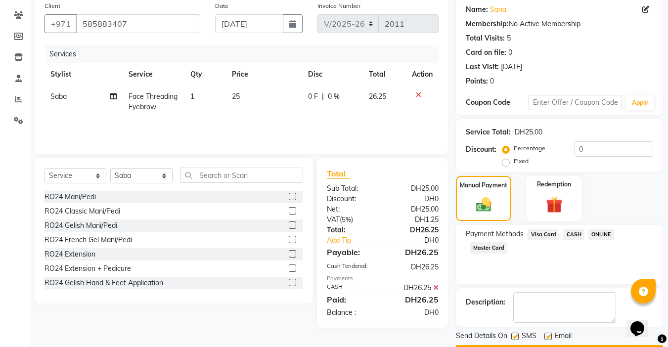
click at [558, 345] on button "Checkout" at bounding box center [559, 352] width 207 height 15
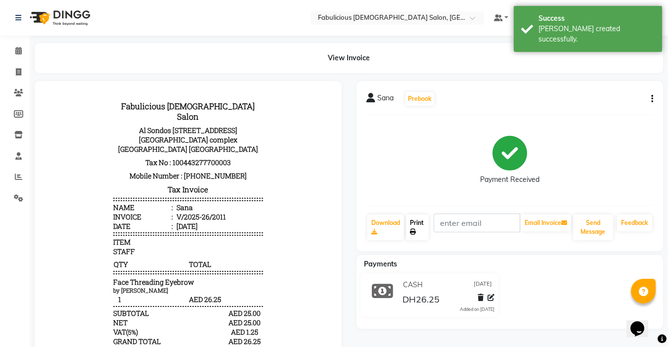
click at [420, 227] on link "Print" at bounding box center [417, 228] width 23 height 26
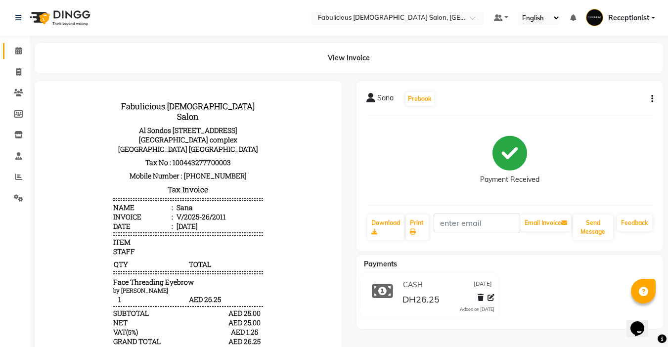
click at [18, 50] on icon at bounding box center [18, 50] width 6 height 7
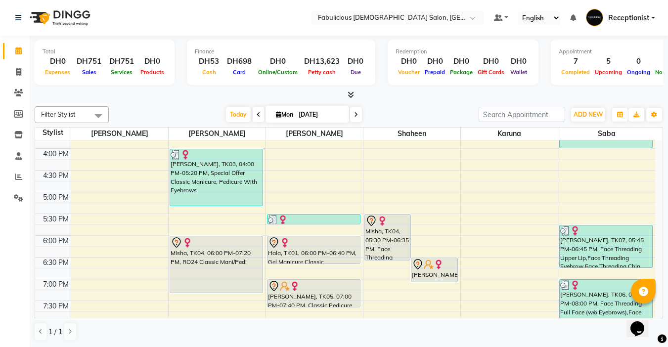
scroll to position [297, 0]
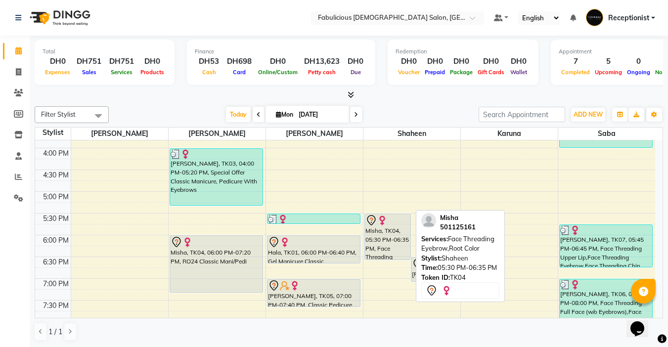
click at [377, 235] on div "Misha, TK04, 05:30 PM-06:35 PM, Face Threading Eyebrow,Root Color" at bounding box center [388, 237] width 46 height 46
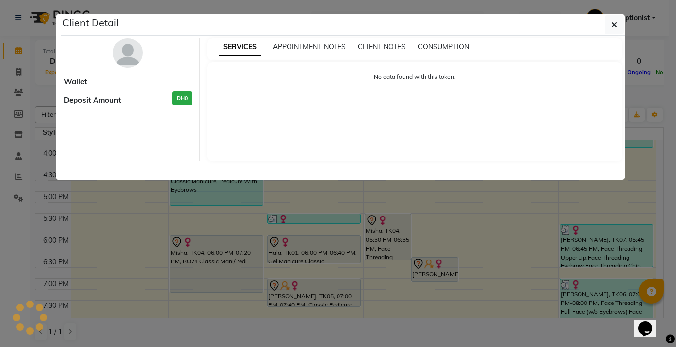
select select "7"
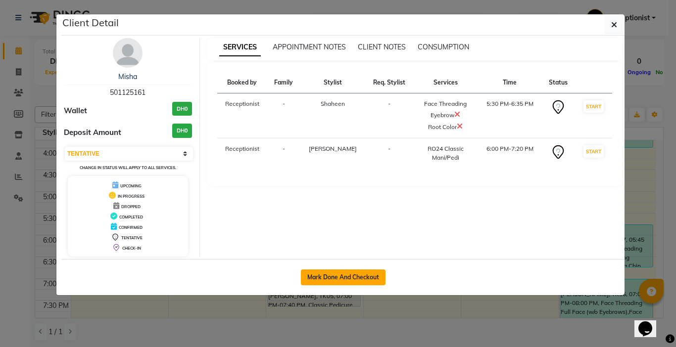
click at [370, 276] on button "Mark Done And Checkout" at bounding box center [343, 278] width 85 height 16
select select "service"
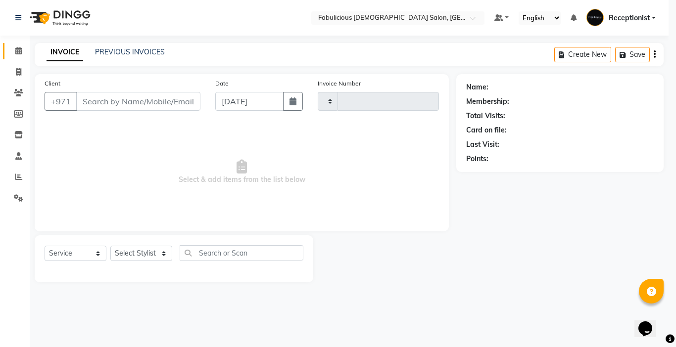
type input "2012"
select select "738"
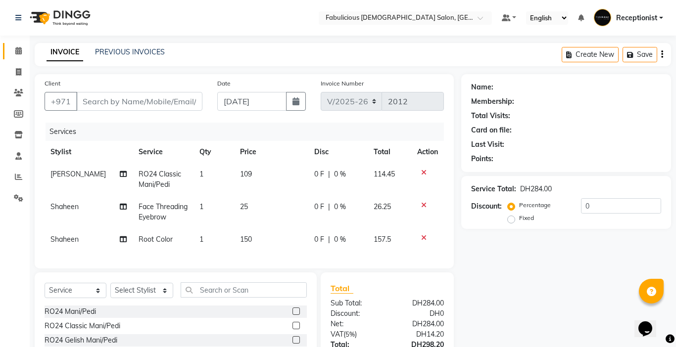
type input "501125161"
select select "11631"
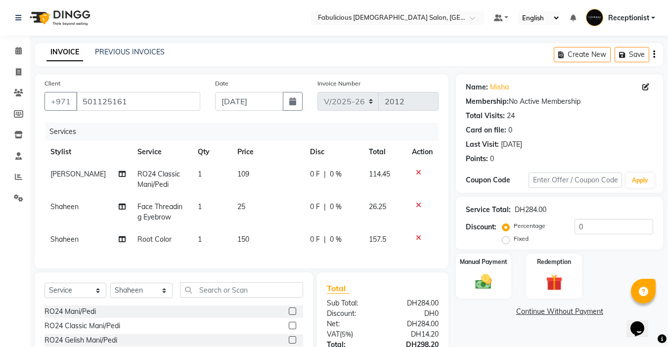
click at [160, 176] on span "RO24 Classic Mani/Pedi" at bounding box center [159, 179] width 43 height 19
select select "11628"
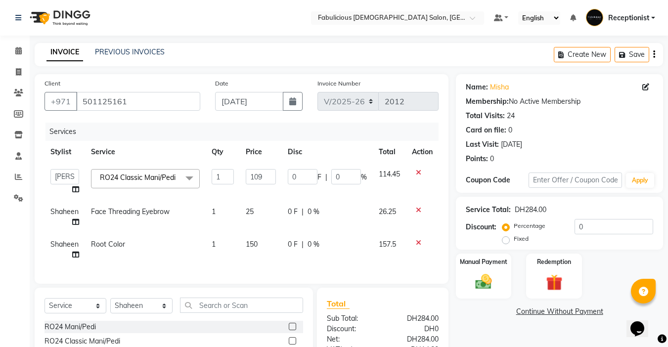
click at [174, 181] on span "RO24 Classic Mani/Pedi x" at bounding box center [139, 178] width 85 height 10
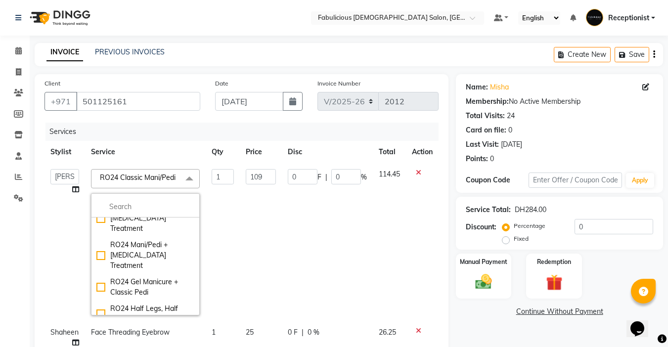
scroll to position [198, 0]
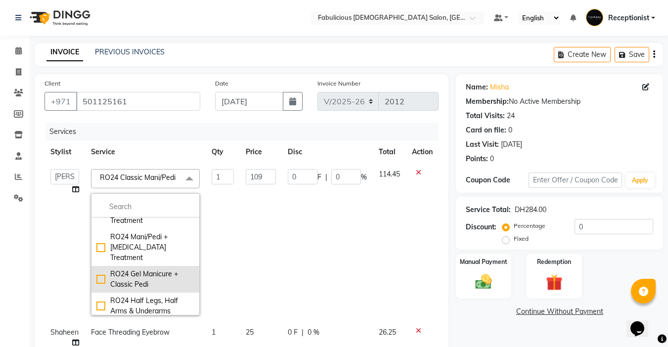
click at [101, 269] on div "RO24 Gel Manicure + Classic Pedi" at bounding box center [145, 279] width 98 height 21
checkbox input "false"
checkbox input "true"
type input "139"
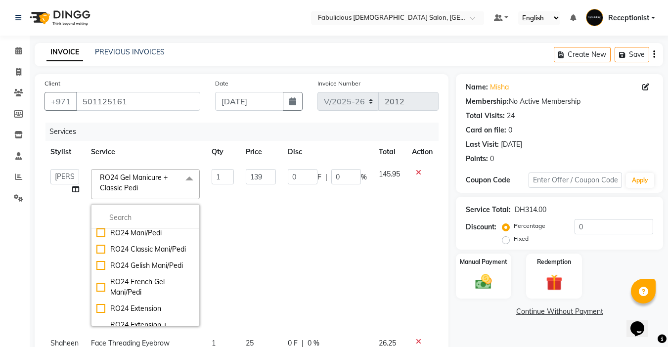
scroll to position [0, 0]
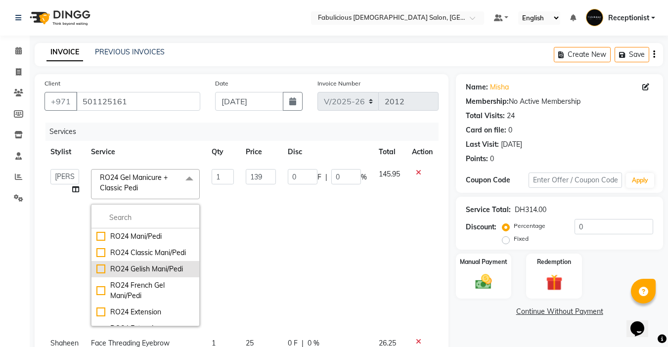
click at [99, 266] on div "RO24 Gelish Mani/Pedi" at bounding box center [145, 269] width 98 height 10
checkbox input "true"
checkbox input "false"
type input "159"
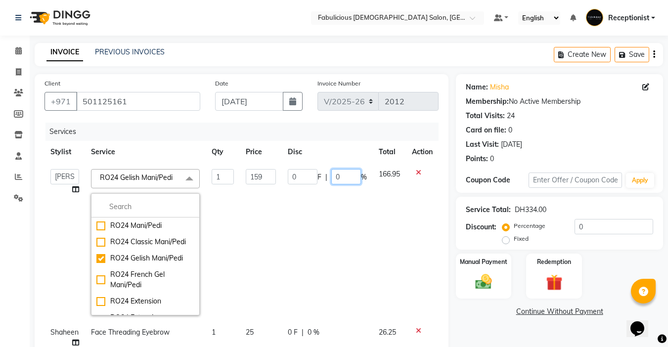
click at [350, 175] on input "0" at bounding box center [346, 176] width 30 height 15
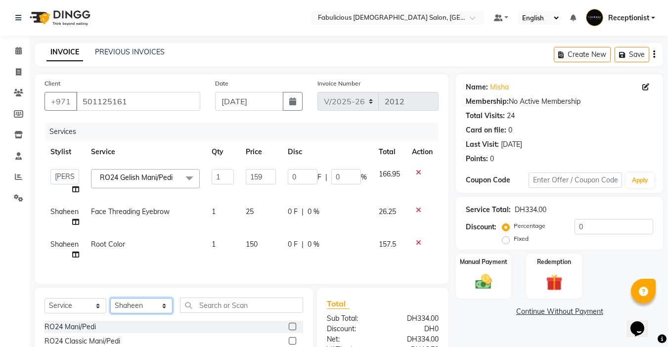
click at [148, 311] on div "Select Service Product Membership Package Voucher Prepaid Gift Card Select Styl…" at bounding box center [174, 309] width 259 height 23
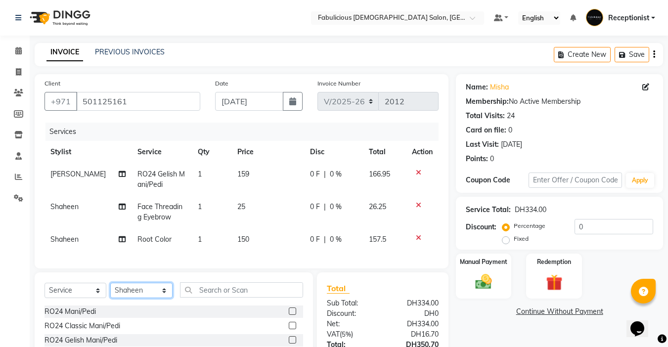
select select "11628"
click at [110, 290] on select "Select Stylist [PERSON_NAME] [PERSON_NAME] [PERSON_NAME] [PERSON_NAME] Receptio…" at bounding box center [141, 290] width 62 height 15
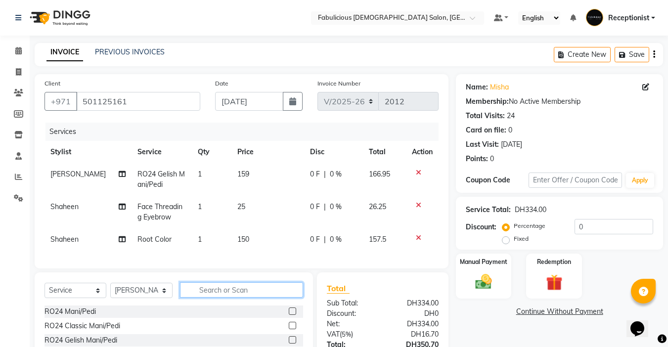
click at [264, 297] on input "text" at bounding box center [241, 289] width 123 height 15
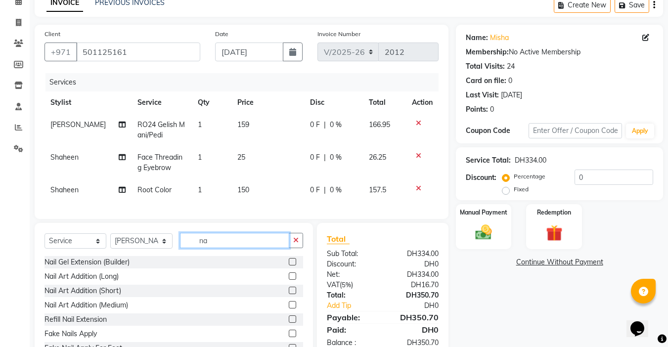
type input "na"
click at [289, 294] on label at bounding box center [292, 290] width 7 height 7
click at [289, 294] on input "checkbox" at bounding box center [292, 291] width 6 height 6
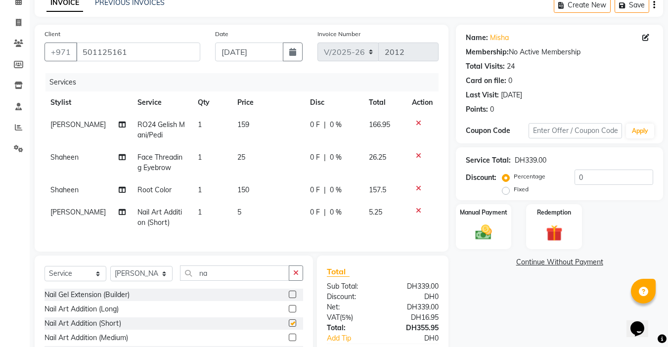
checkbox input "false"
click at [196, 208] on td "1" at bounding box center [212, 217] width 40 height 33
select select "11628"
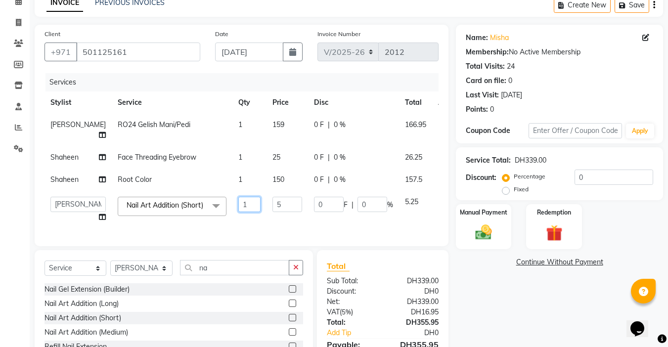
click at [238, 210] on input "1" at bounding box center [249, 204] width 22 height 15
type input "4"
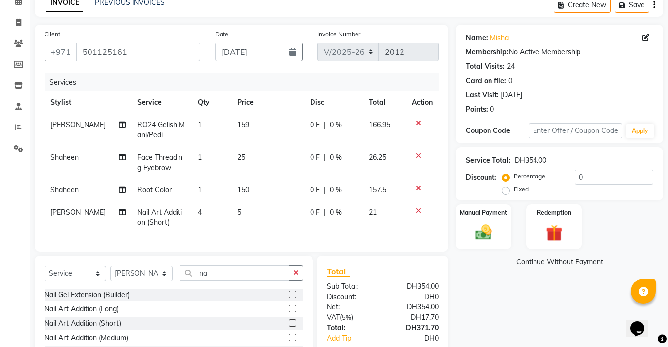
click at [252, 186] on td "150" at bounding box center [268, 190] width 73 height 22
select select "11631"
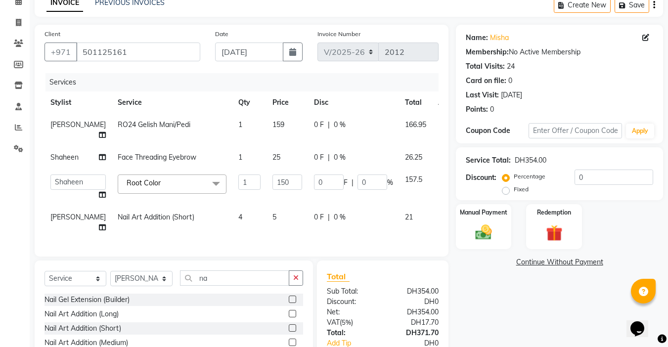
click at [276, 180] on td "150" at bounding box center [288, 188] width 42 height 38
click at [273, 180] on input "150" at bounding box center [288, 182] width 30 height 15
type input "1"
type input "200"
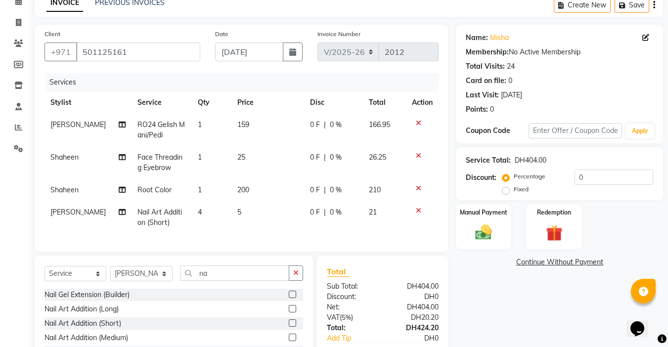
scroll to position [126, 0]
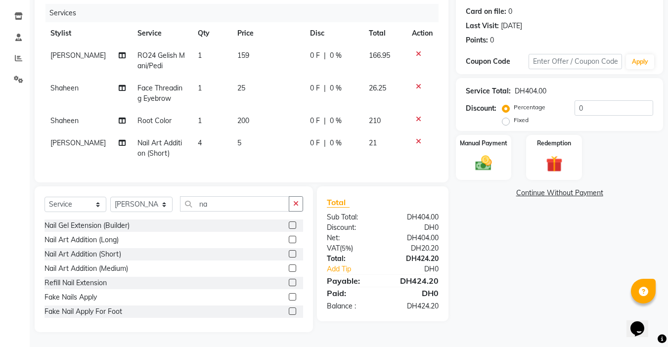
click at [249, 77] on td "159" at bounding box center [268, 61] width 73 height 33
select select "11628"
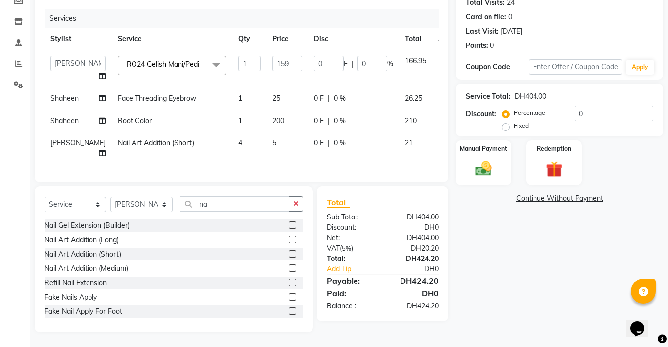
scroll to position [27, 0]
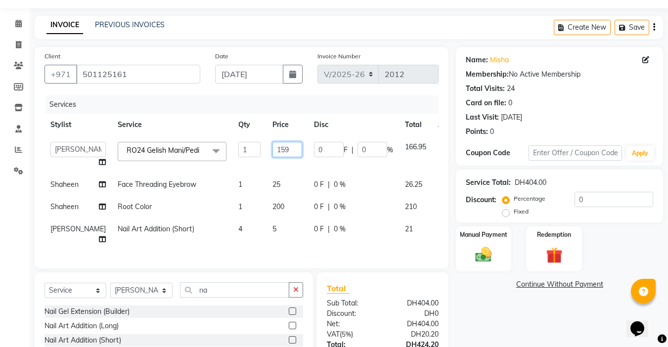
click at [273, 144] on input "159" at bounding box center [288, 149] width 30 height 15
type input "169"
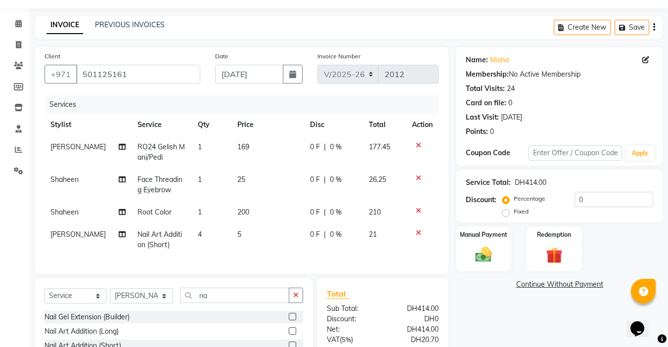
scroll to position [77, 0]
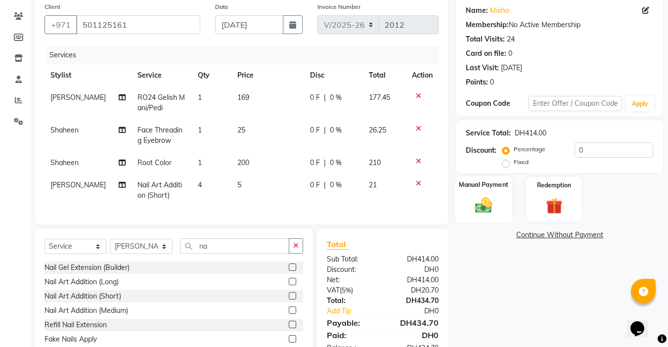
click at [479, 195] on img at bounding box center [484, 205] width 28 height 20
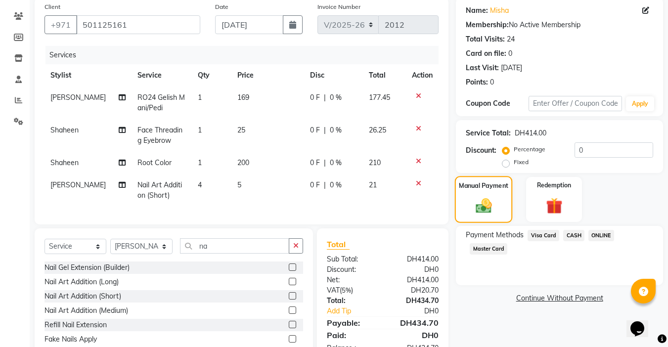
scroll to position [126, 0]
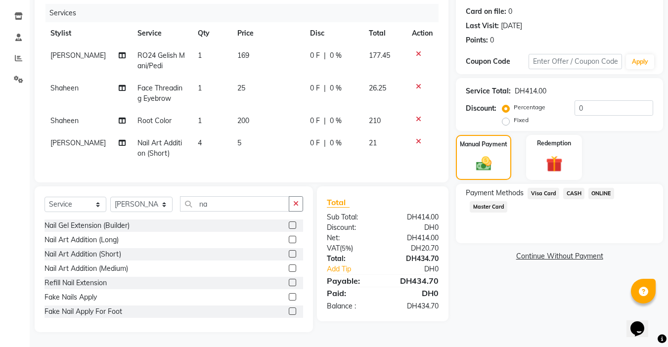
click at [481, 201] on span "Master Card" at bounding box center [489, 206] width 38 height 11
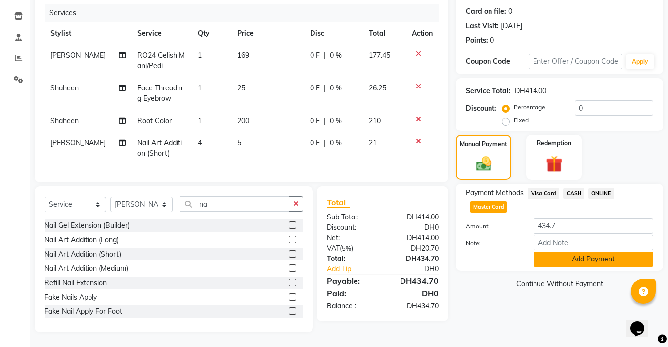
click at [570, 252] on button "Add Payment" at bounding box center [594, 259] width 120 height 15
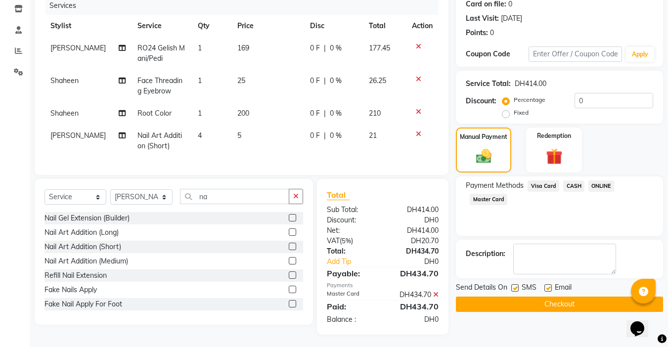
click at [569, 303] on button "Checkout" at bounding box center [559, 304] width 207 height 15
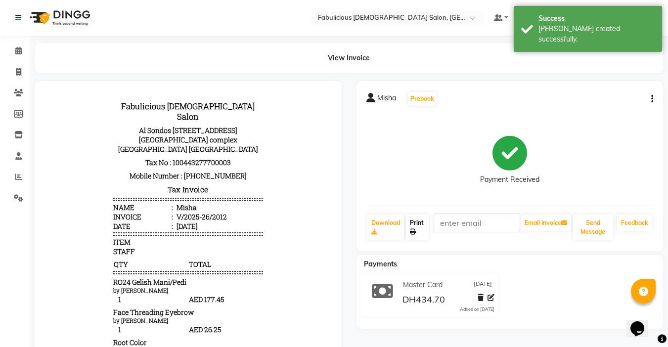
click at [423, 224] on link "Print" at bounding box center [417, 228] width 23 height 26
